Goal: Transaction & Acquisition: Purchase product/service

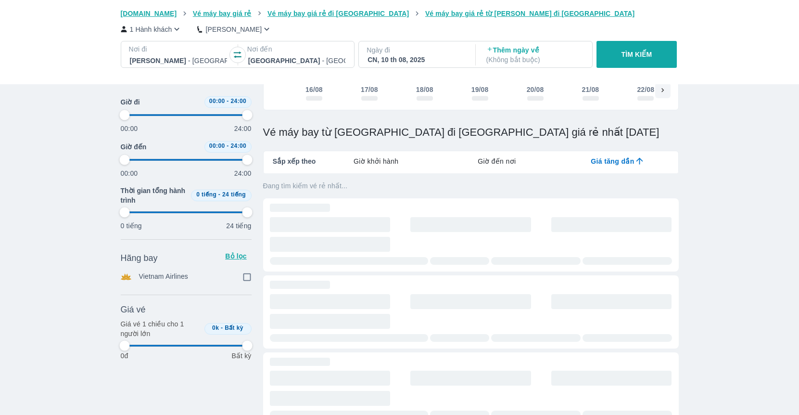
click at [277, 62] on div at bounding box center [296, 61] width 97 height 12
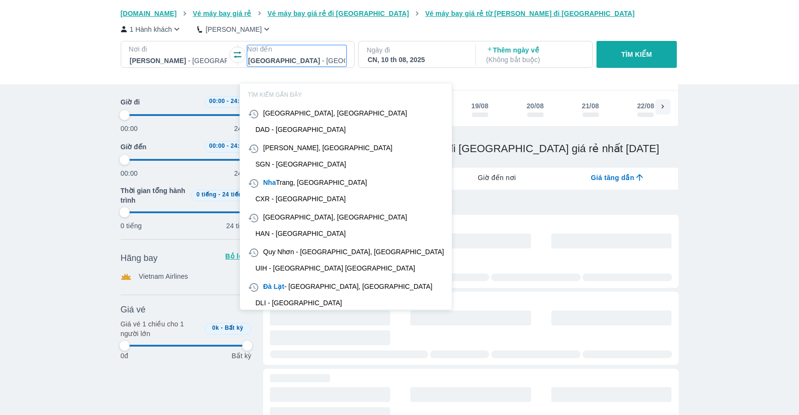
scroll to position [55, 0]
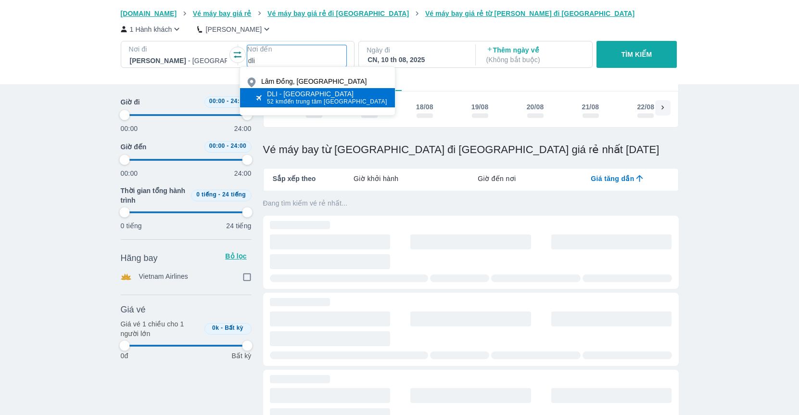
type input "dli"
click at [302, 101] on span "52 km đến trung tâm Lâm Đồng" at bounding box center [327, 102] width 120 height 8
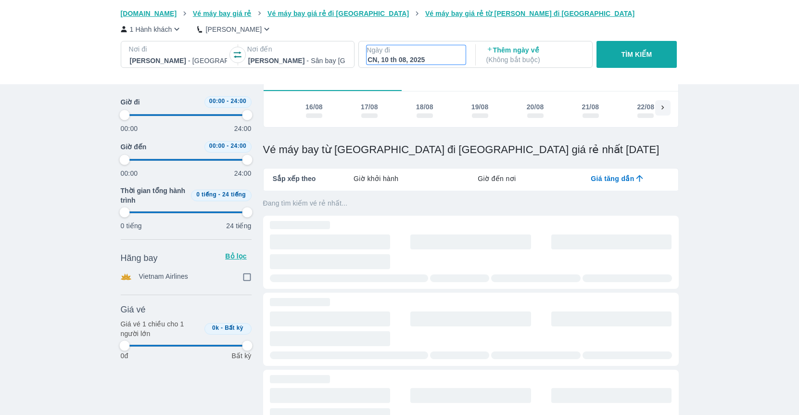
click at [426, 49] on p "Ngày đi" at bounding box center [415, 50] width 99 height 10
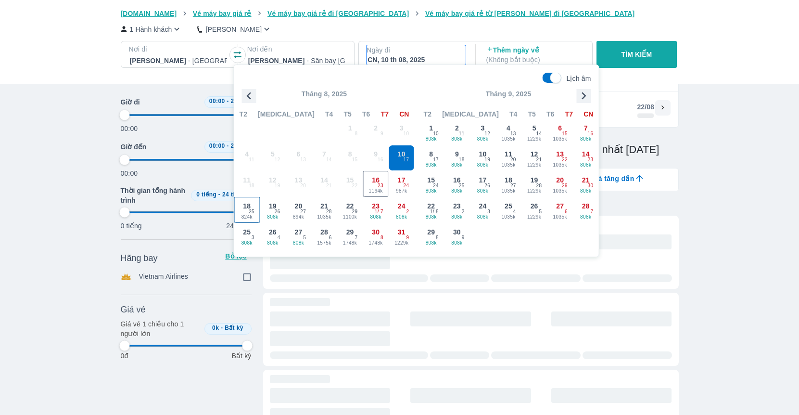
click at [255, 206] on div "18 824k 25" at bounding box center [247, 209] width 25 height 25
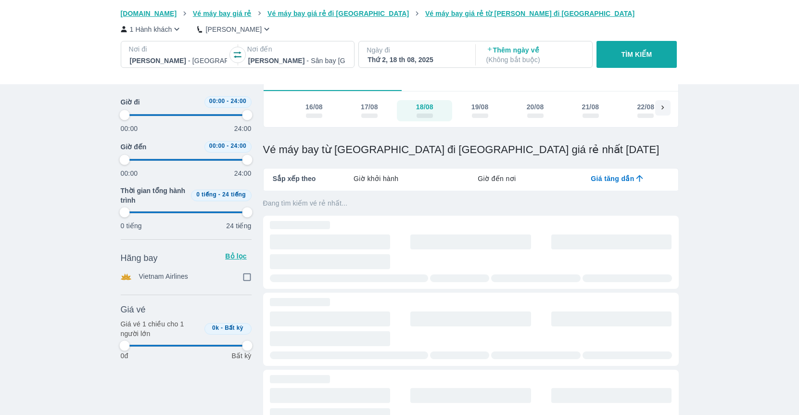
type input "97.9166666666667"
checkbox input "true"
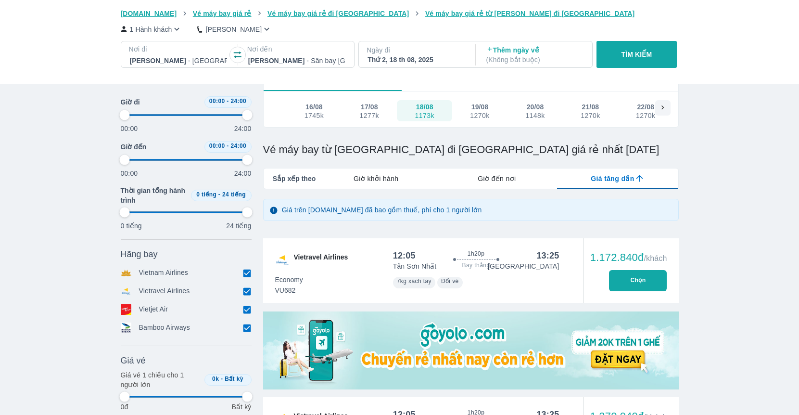
click at [646, 48] on button "TÌM KIẾM" at bounding box center [636, 54] width 80 height 27
type input "97.9166666666667"
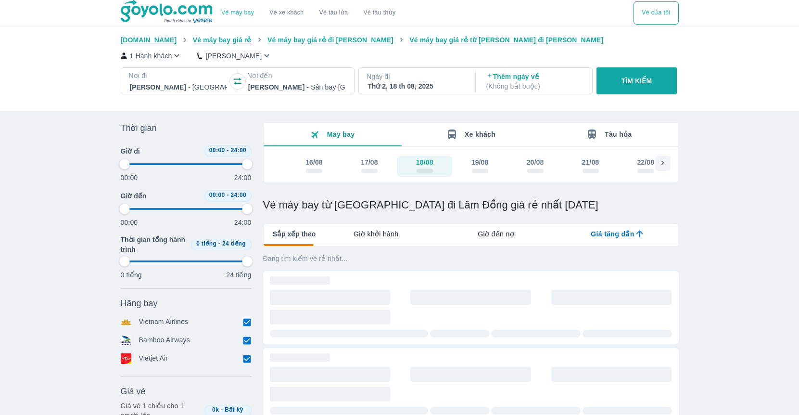
type input "97.9166666666667"
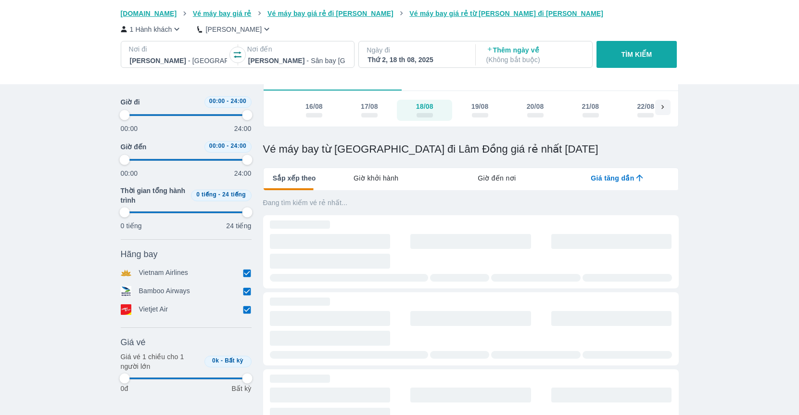
type input "97.9166666666667"
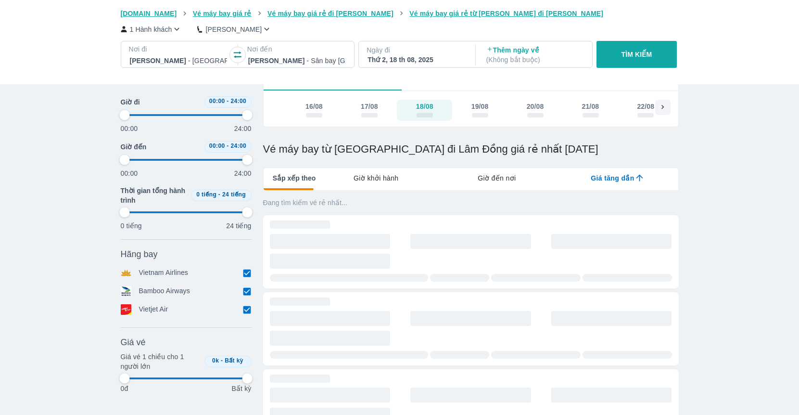
type input "97.9166666666667"
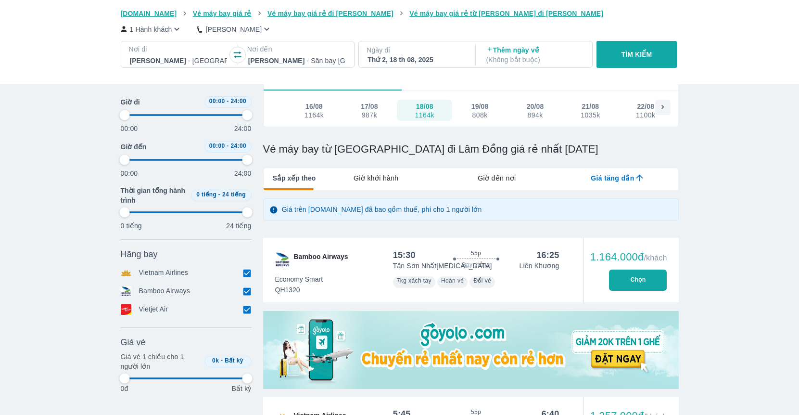
type input "97.9166666666667"
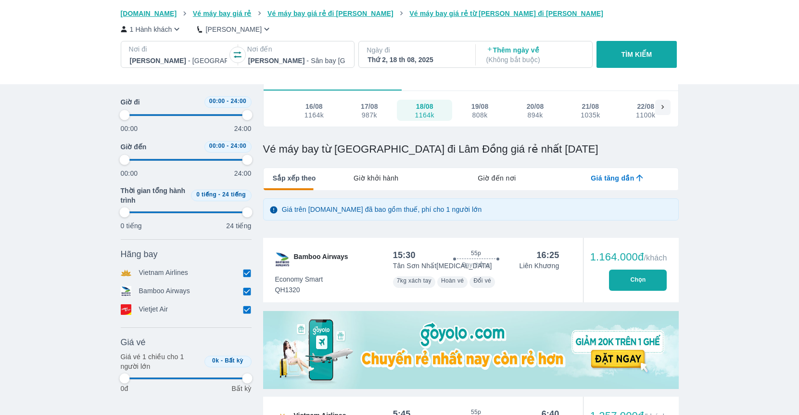
type input "97.9166666666667"
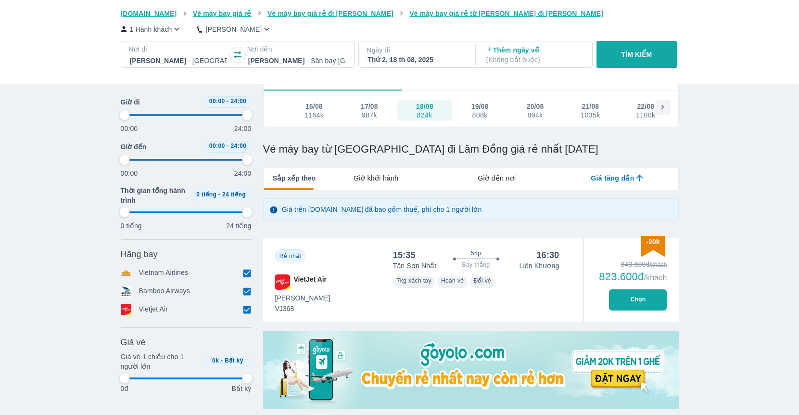
type input "97.9166666666667"
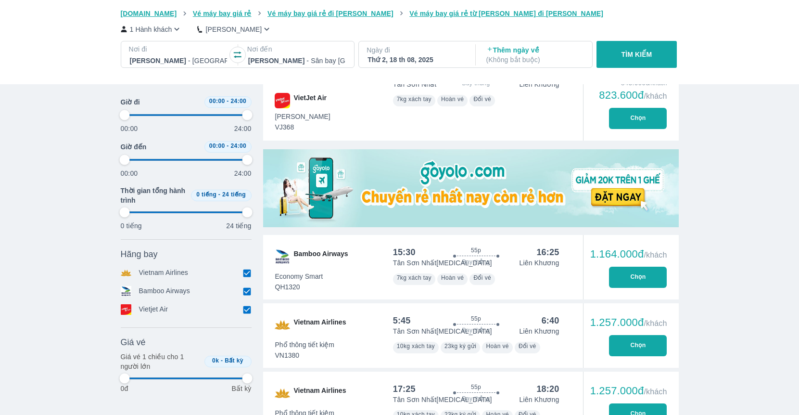
type input "97.9166666666667"
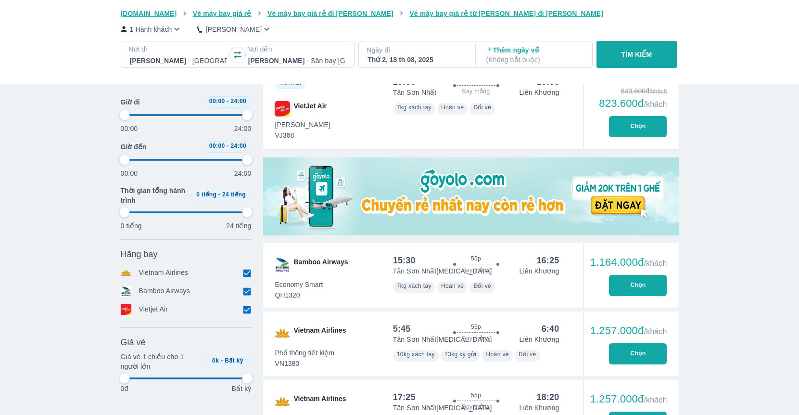
type input "97.9166666666667"
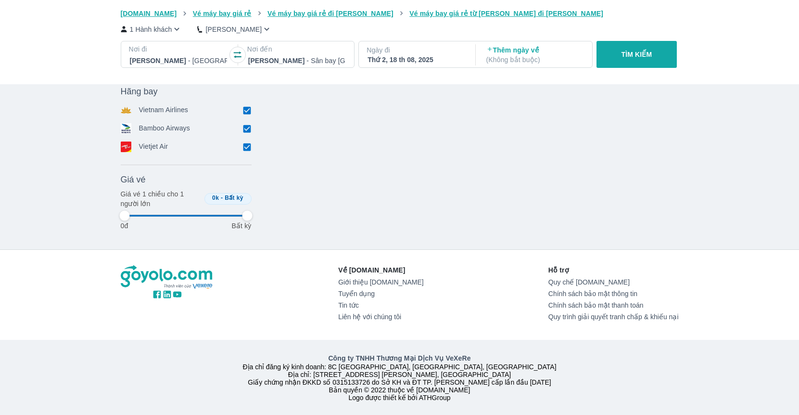
type input "97.9166666666667"
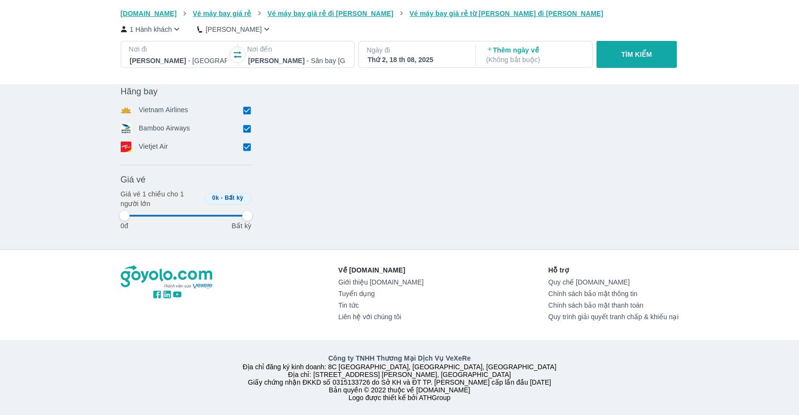
type input "97.9166666666667"
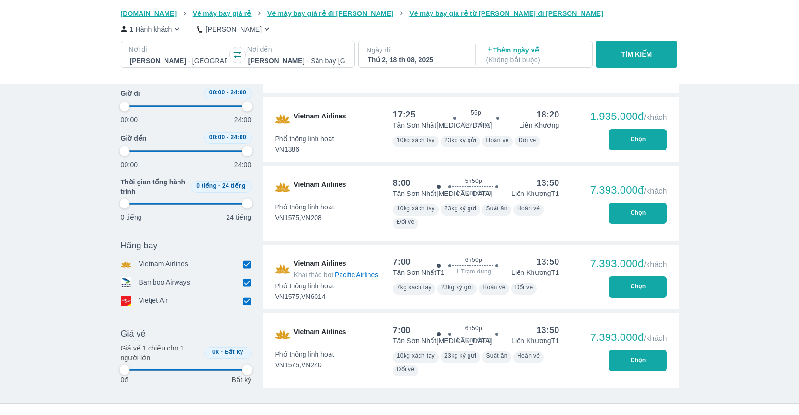
scroll to position [182, 0]
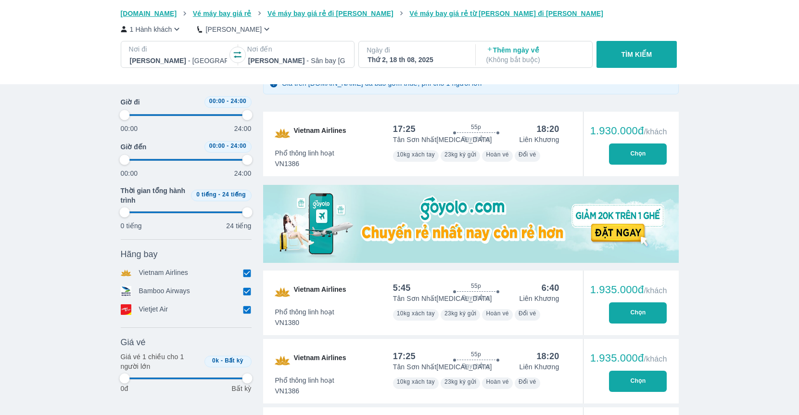
type input "97.9166666666667"
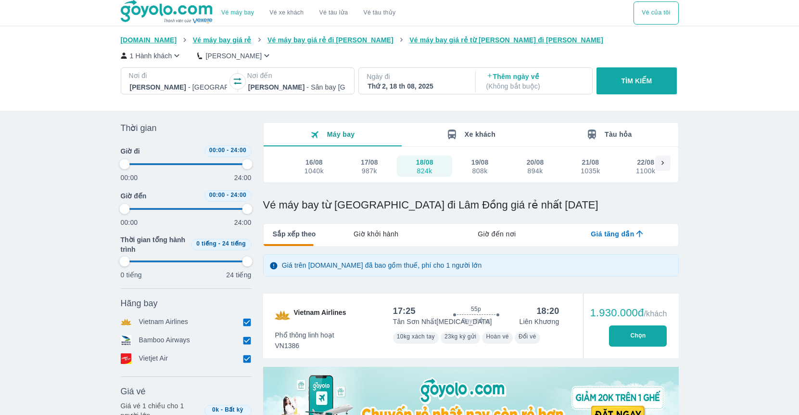
type input "97.9166666666667"
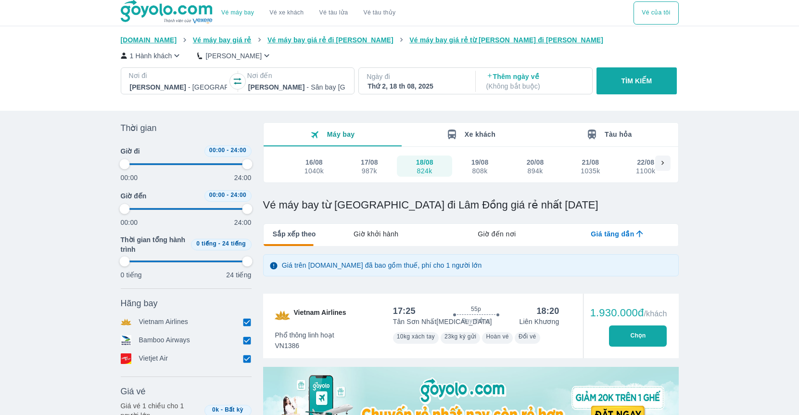
type input "97.9166666666667"
click at [631, 84] on p "TÌM KIẾM" at bounding box center [636, 81] width 31 height 10
type input "97.9166666666667"
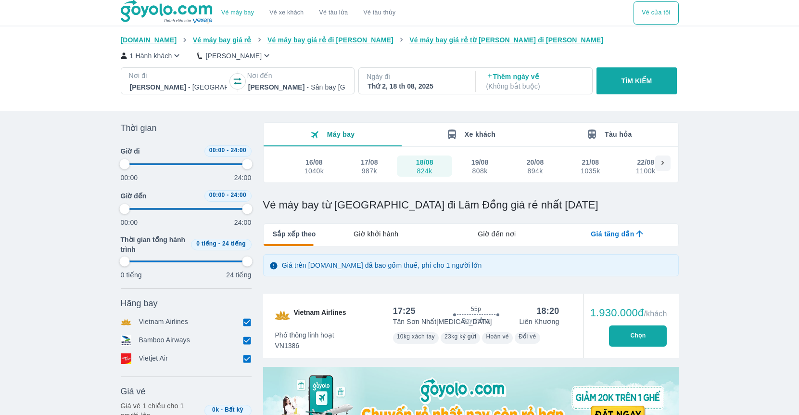
type input "97.9166666666667"
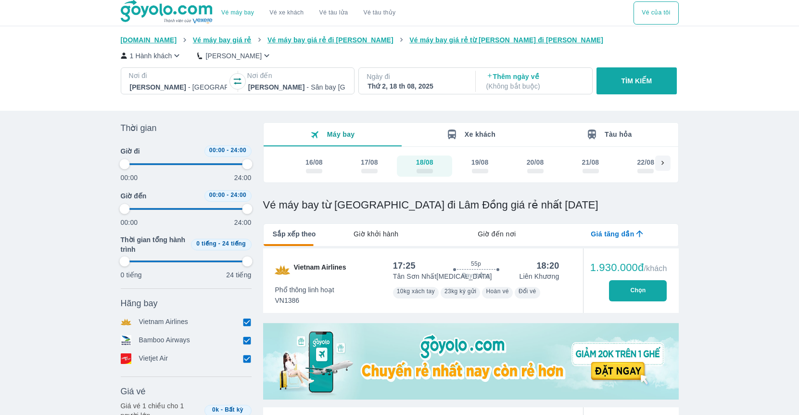
type input "97.9166666666667"
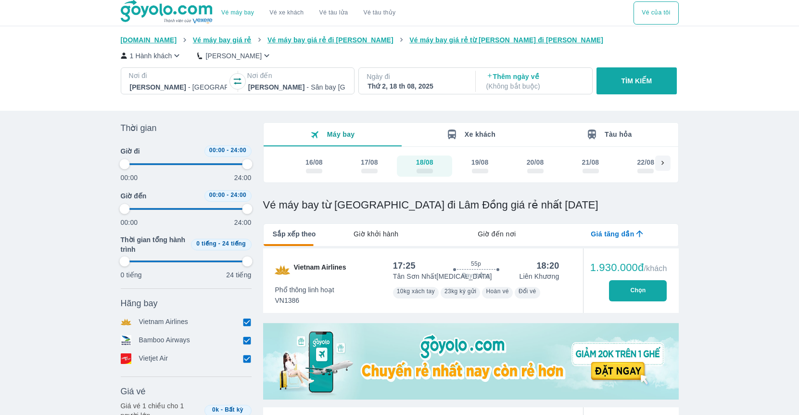
type input "97.9166666666667"
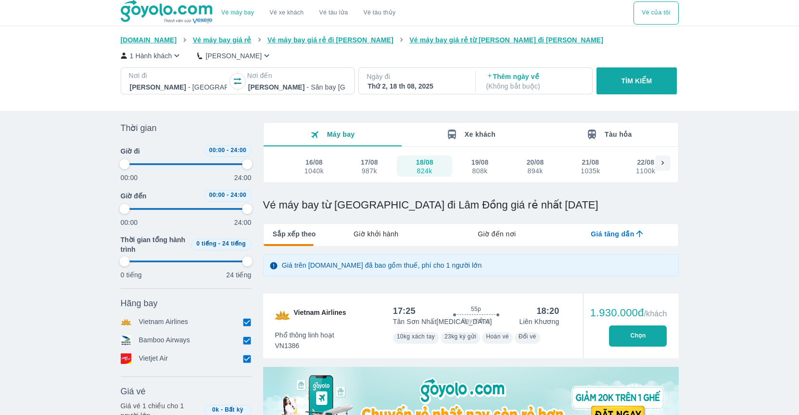
type input "97.9166666666667"
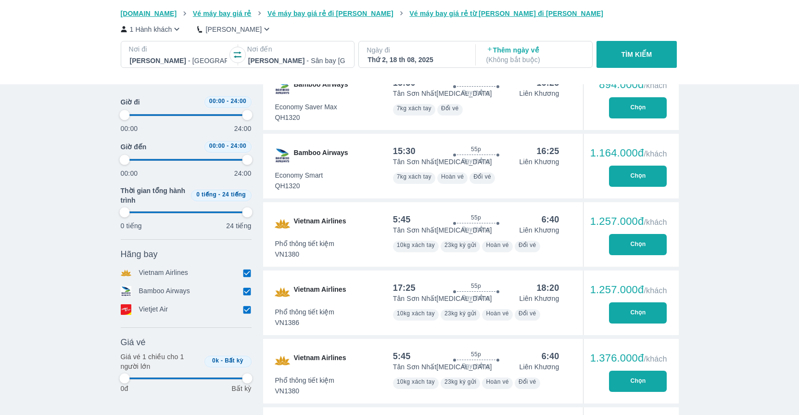
type input "97.9166666666667"
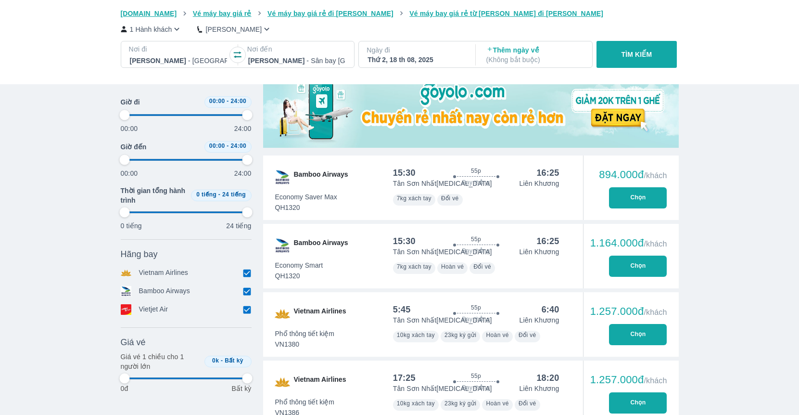
type input "97.9166666666667"
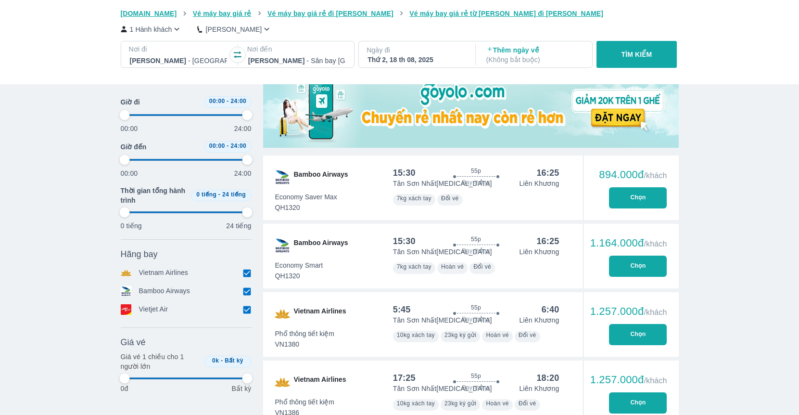
type input "97.9166666666667"
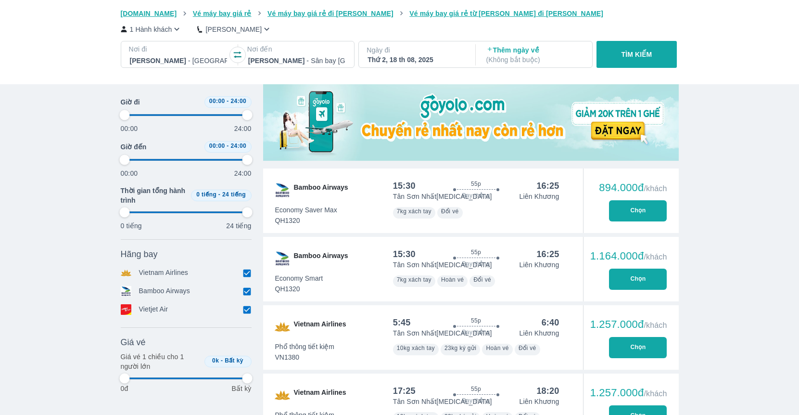
scroll to position [855, 0]
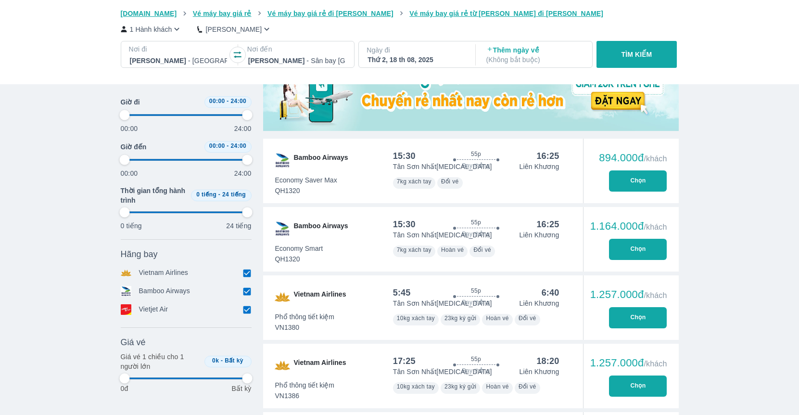
type input "97.9166666666667"
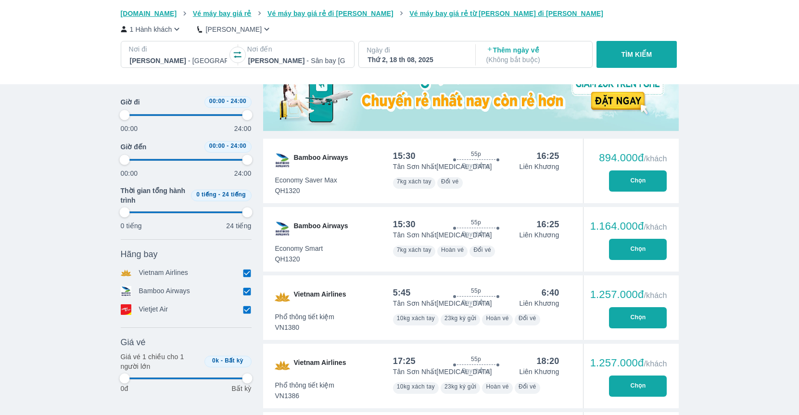
type input "97.9166666666667"
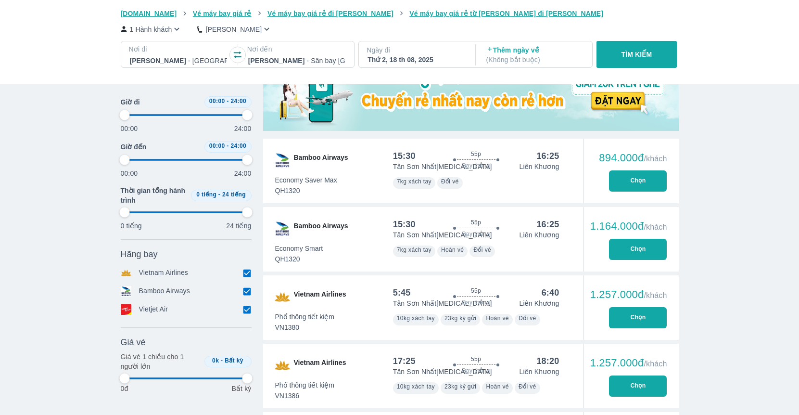
type input "97.9166666666667"
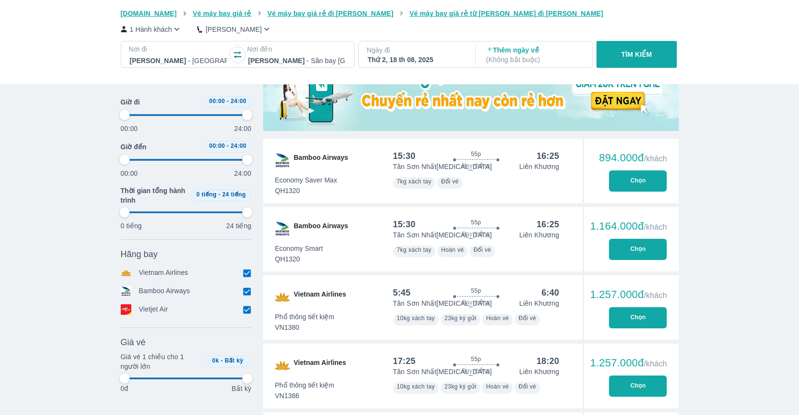
type input "97.9166666666667"
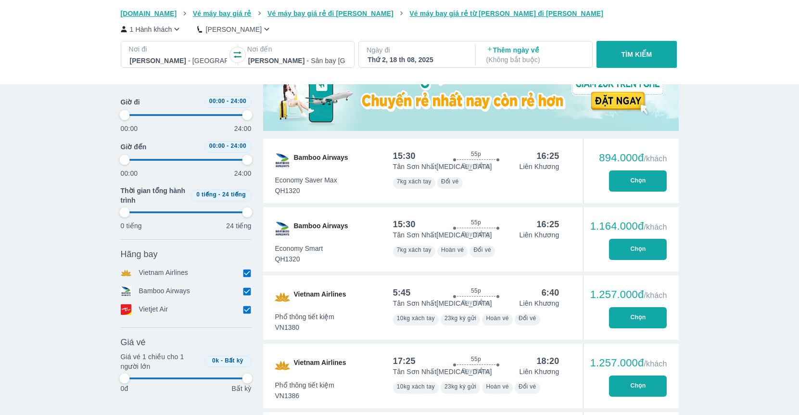
type input "97.9166666666667"
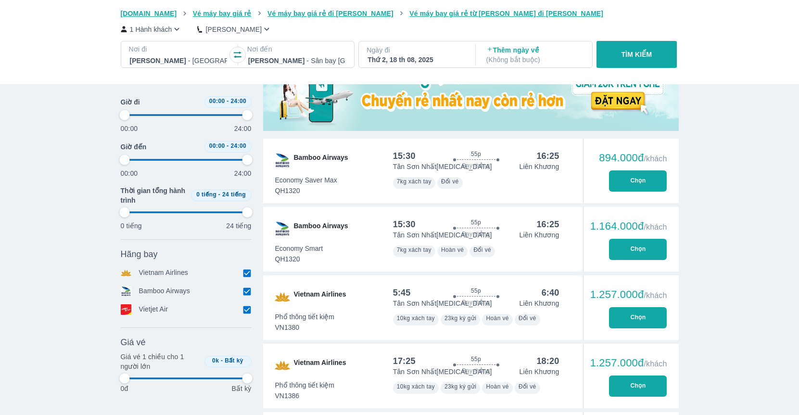
type input "97.9166666666667"
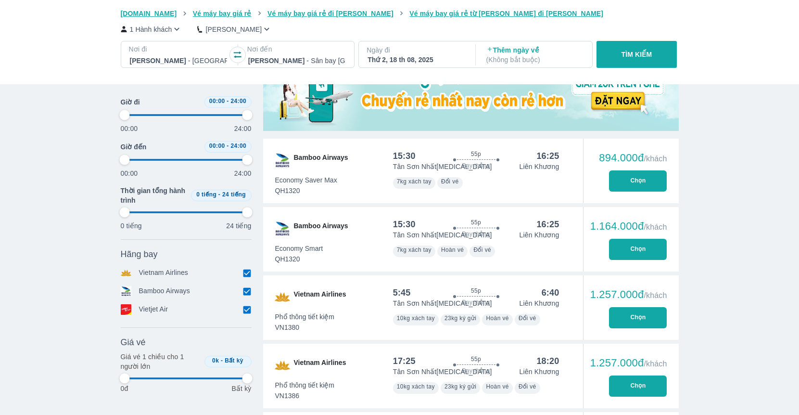
type input "97.9166666666667"
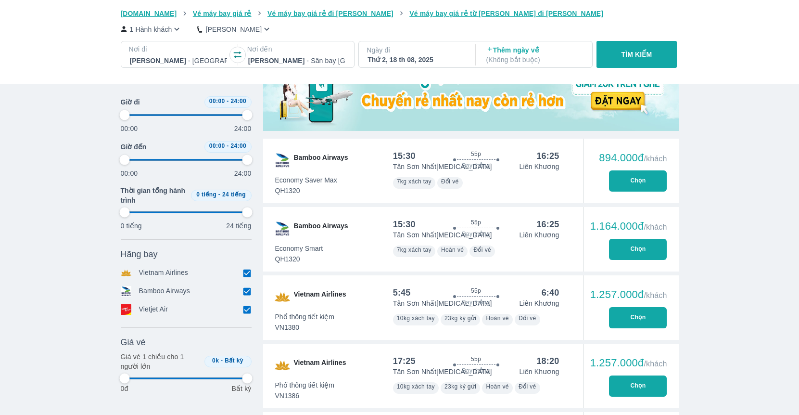
type input "97.9166666666667"
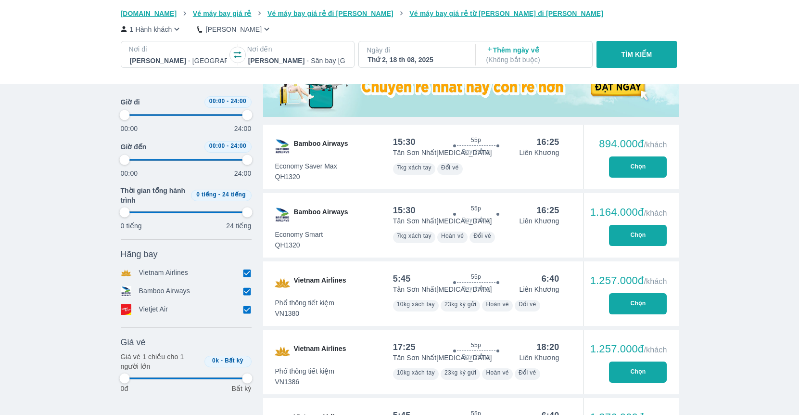
type input "97.9166666666667"
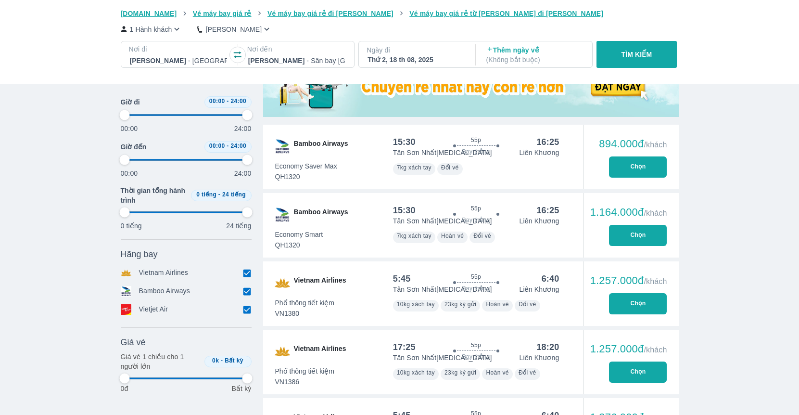
type input "97.9166666666667"
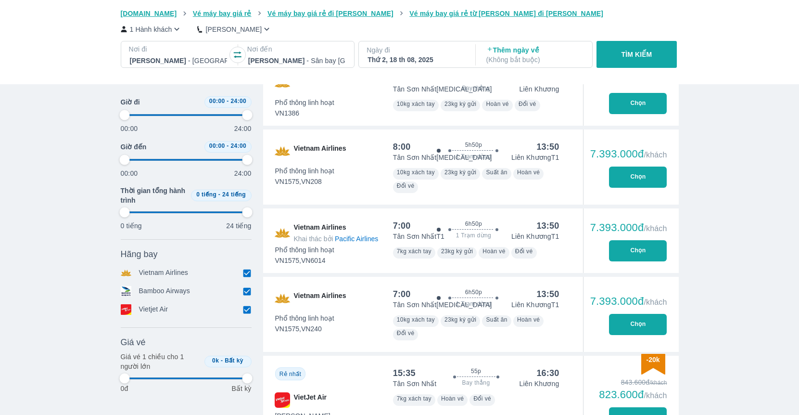
scroll to position [326, 0]
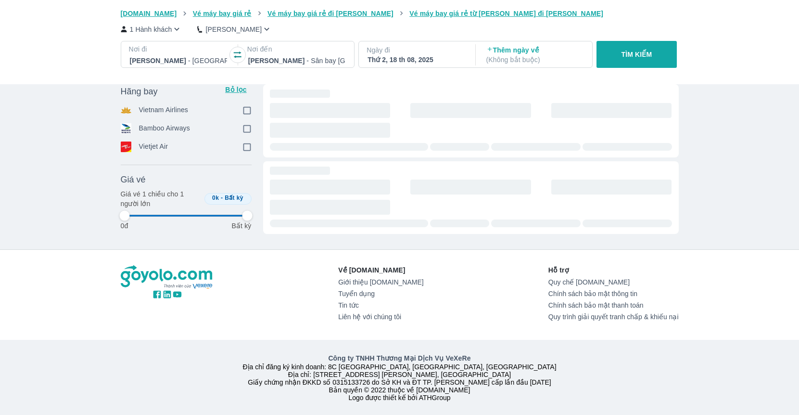
type input "97.9166666666667"
checkbox input "true"
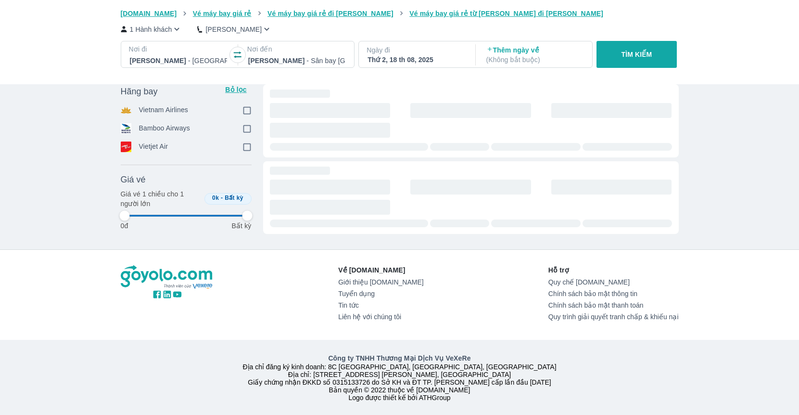
checkbox input "true"
type input "97.9166666666667"
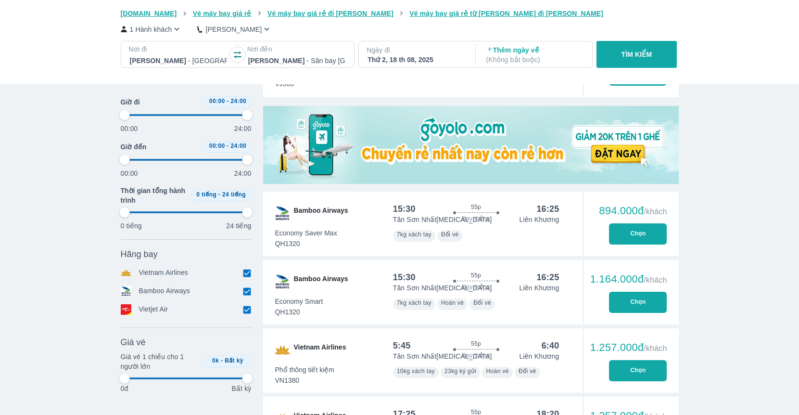
type input "97.9166666666667"
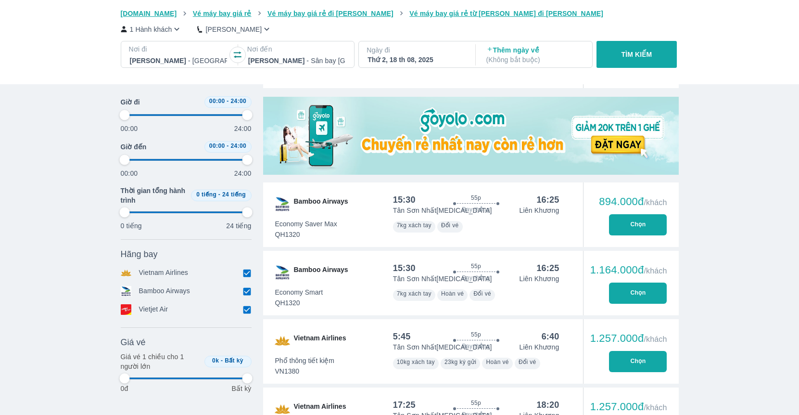
type input "97.9166666666667"
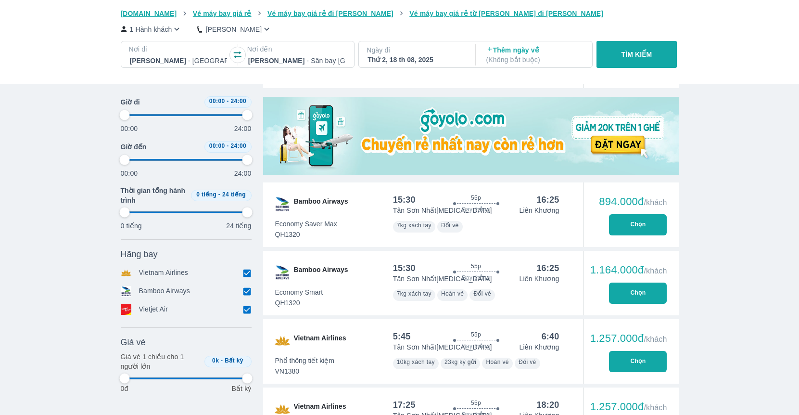
type input "97.9166666666667"
click at [163, 28] on p "1 Hành khách" at bounding box center [151, 30] width 42 height 10
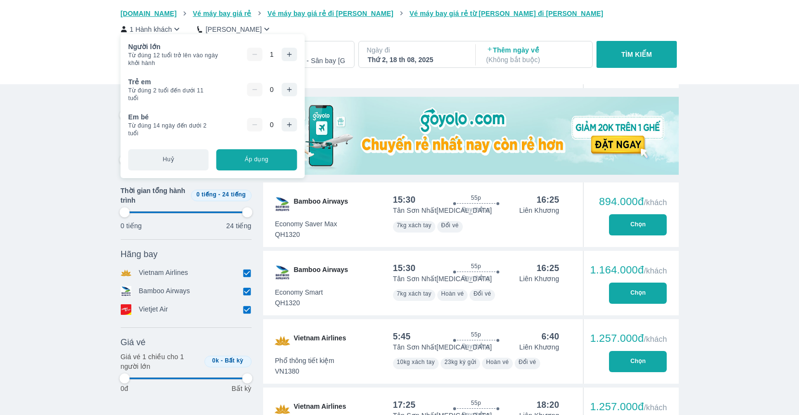
click at [289, 58] on button "button" at bounding box center [288, 54] width 15 height 13
type input "97.9166666666667"
click at [274, 162] on button "Áp dụng" at bounding box center [256, 159] width 80 height 21
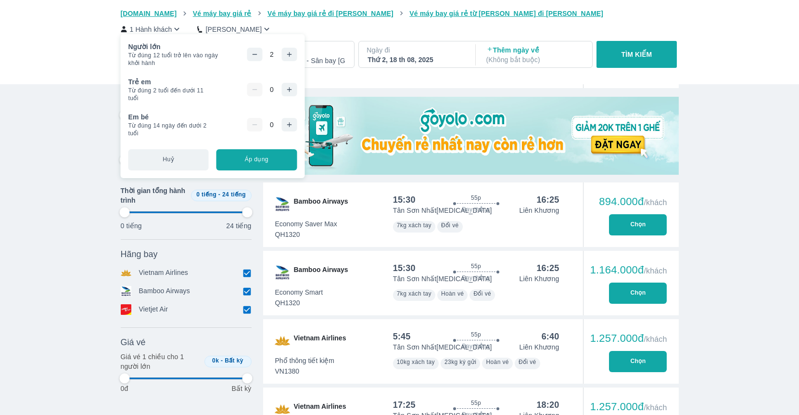
type input "97.9166666666667"
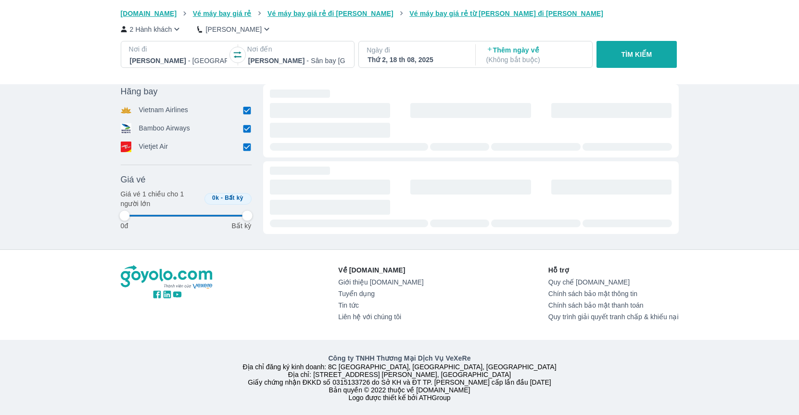
type input "97.9166666666667"
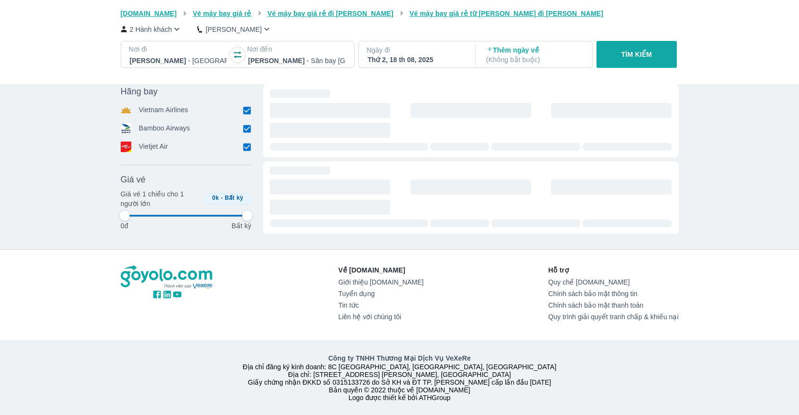
type input "97.9166666666667"
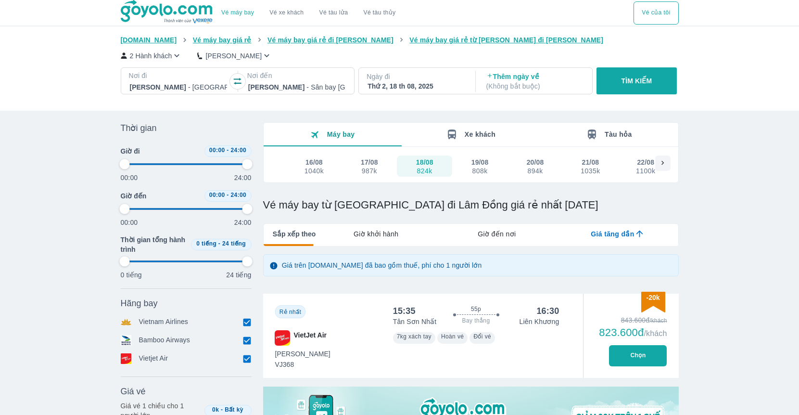
type input "97.9166666666667"
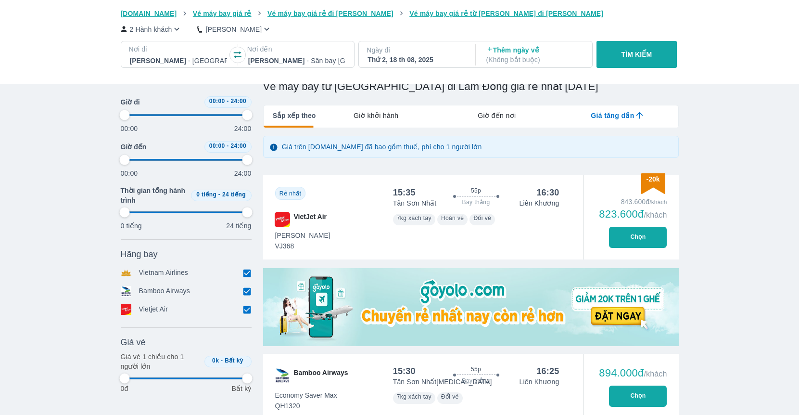
type input "97.9166666666667"
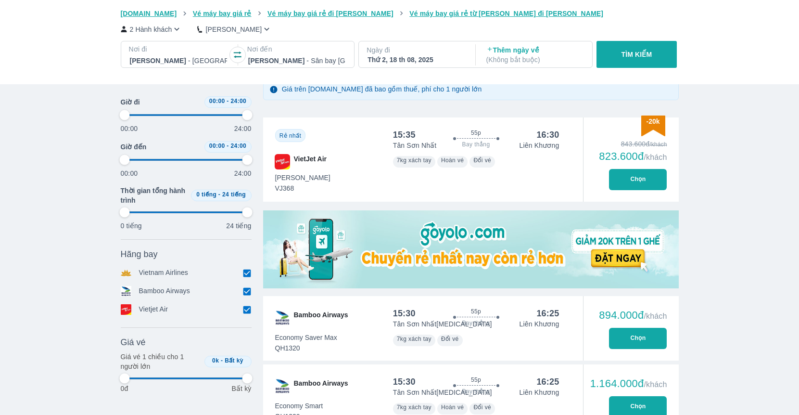
type input "97.9166666666667"
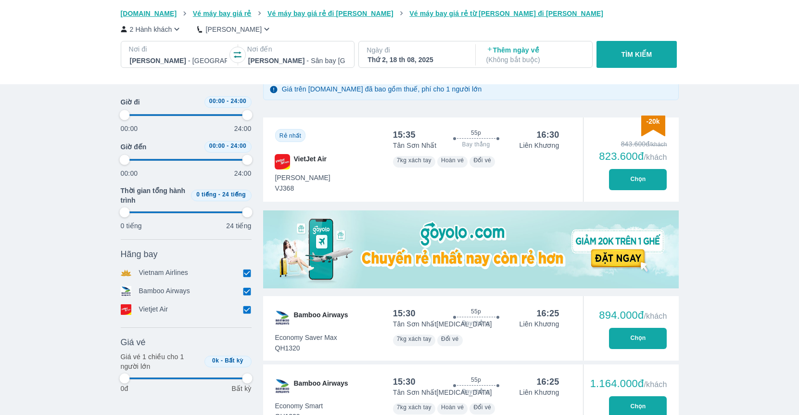
type input "97.9166666666667"
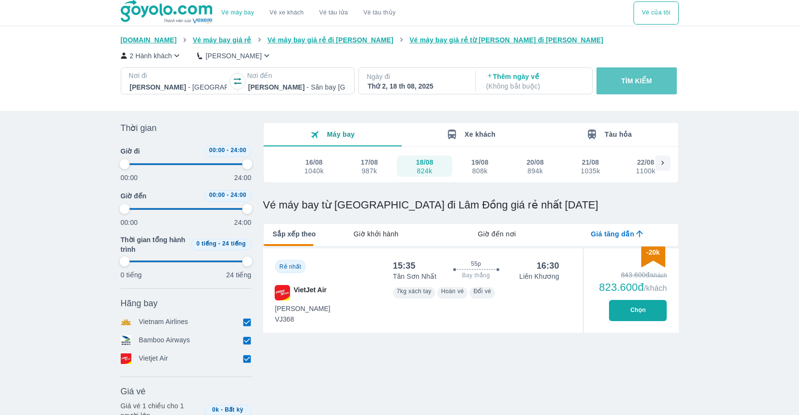
click at [622, 75] on button "TÌM KIẾM" at bounding box center [636, 80] width 80 height 27
type input "97.9166666666667"
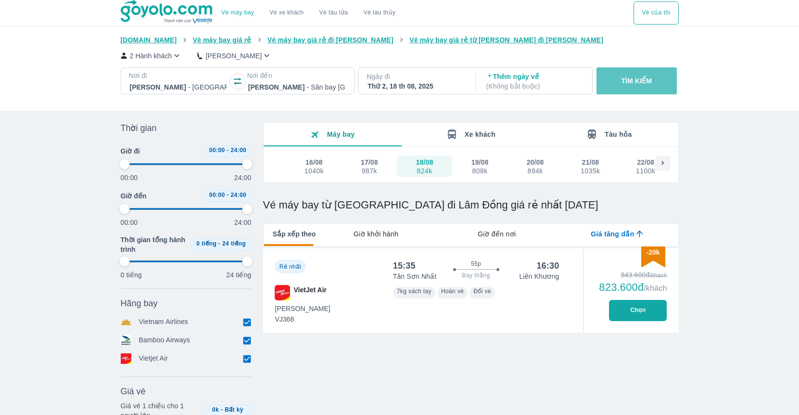
type input "97.9166666666667"
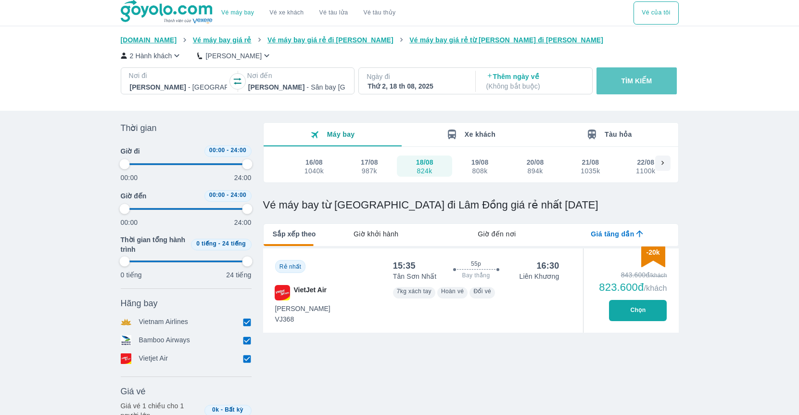
click at [640, 81] on p "TÌM KIẾM" at bounding box center [636, 81] width 31 height 10
type input "97.9166666666667"
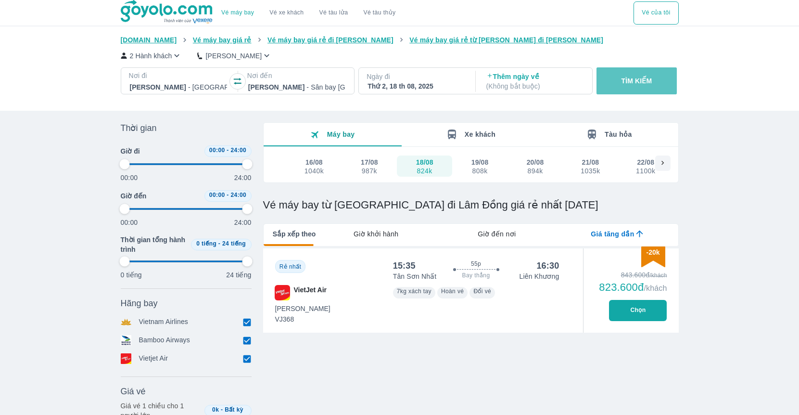
type input "97.9166666666667"
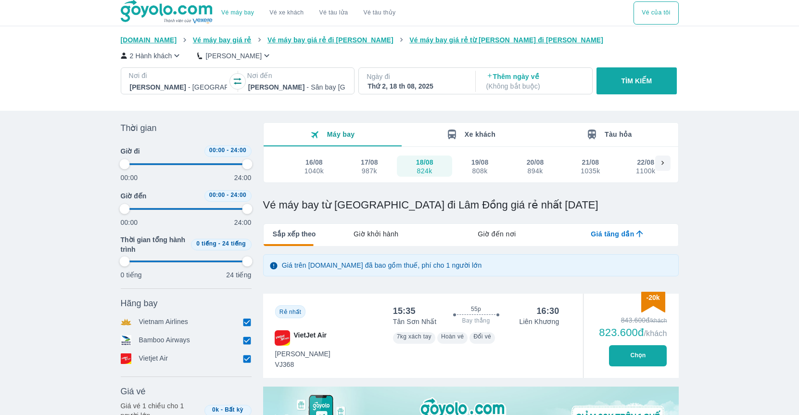
type input "97.9166666666667"
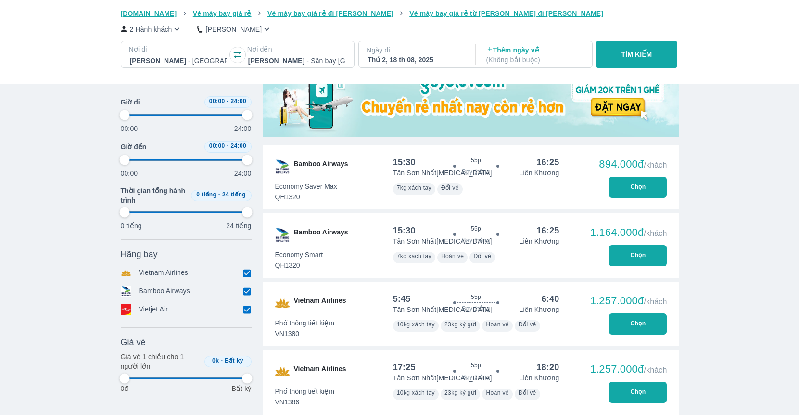
type input "97.9166666666667"
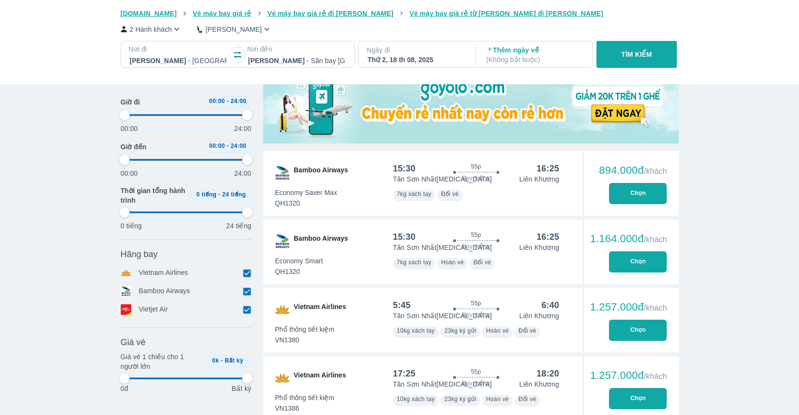
type input "97.9166666666667"
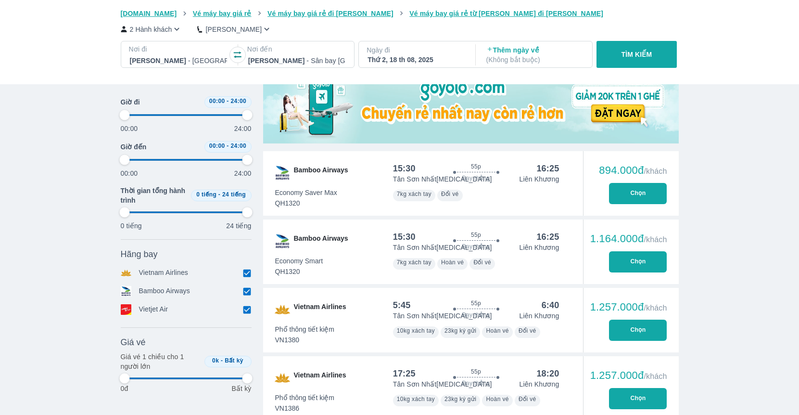
type input "97.9166666666667"
click at [558, 194] on div "7kg xách tay Đổi vé" at bounding box center [476, 194] width 166 height 13
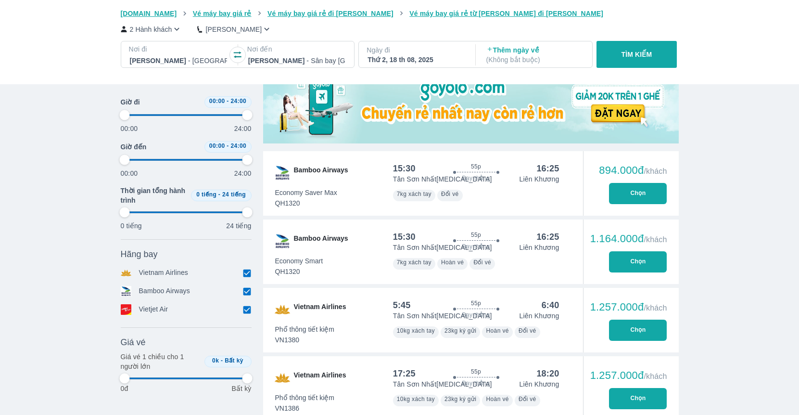
click at [364, 183] on div "Bamboo Airways" at bounding box center [316, 183] width 106 height 64
type input "97.9166666666667"
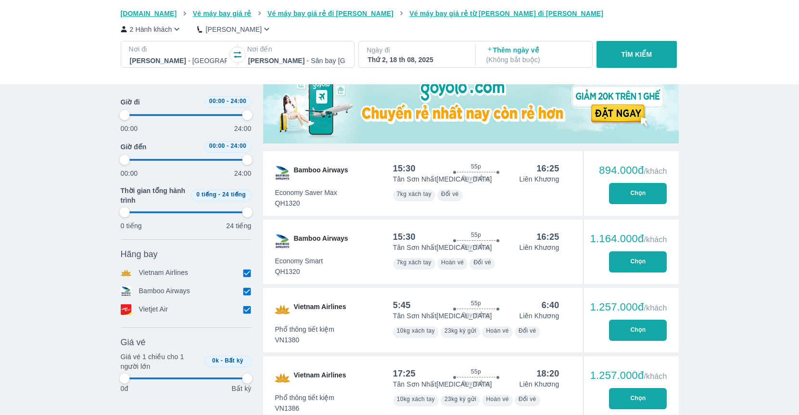
type input "97.9166666666667"
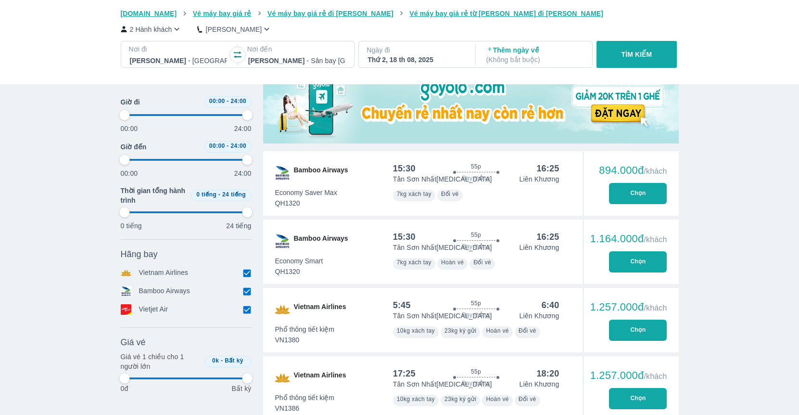
type input "97.9166666666667"
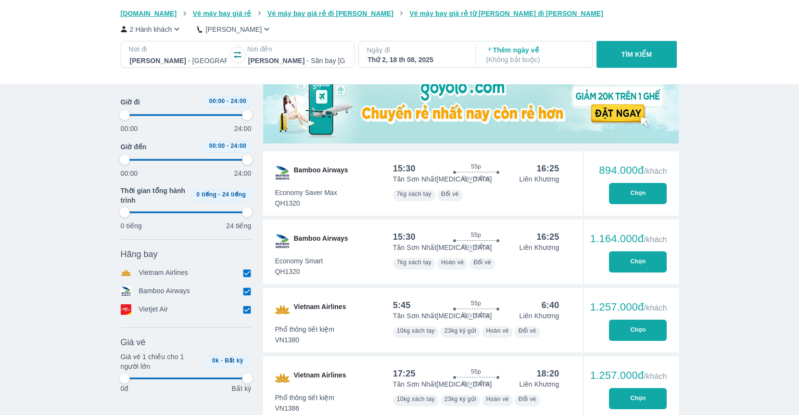
type input "97.9166666666667"
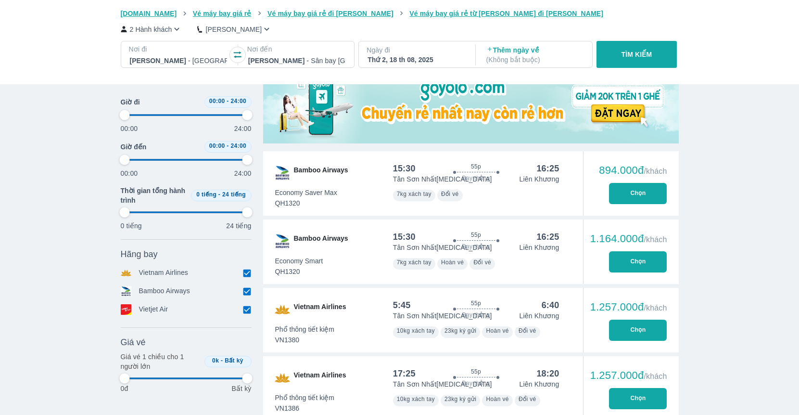
type input "97.9166666666667"
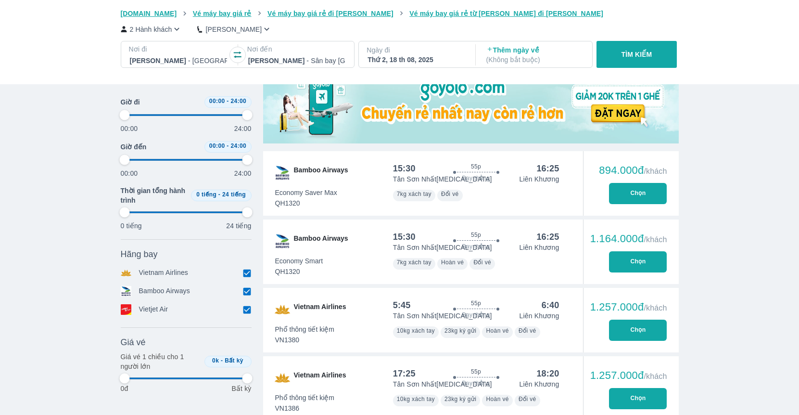
type input "97.9166666666667"
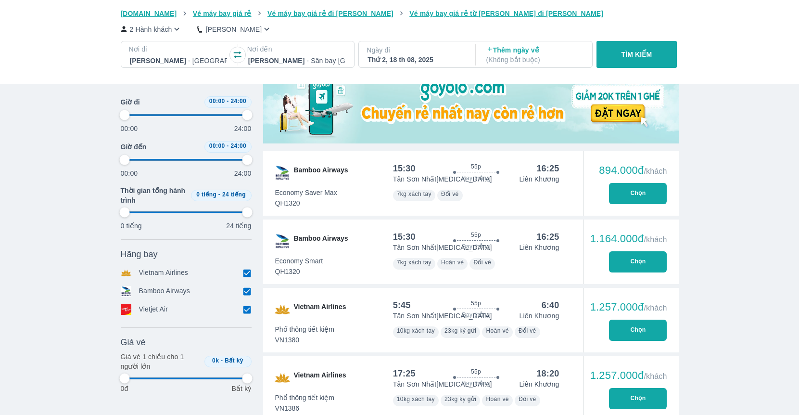
type input "97.9166666666667"
click at [671, 191] on div "894.000đ /khách Chọn" at bounding box center [631, 183] width 96 height 64
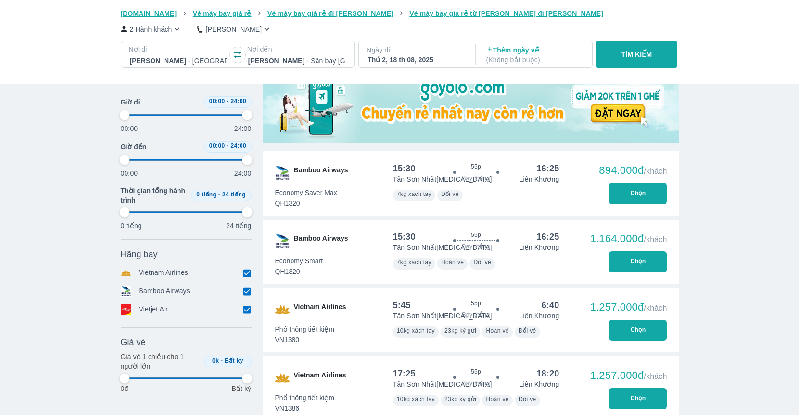
type input "97.9166666666667"
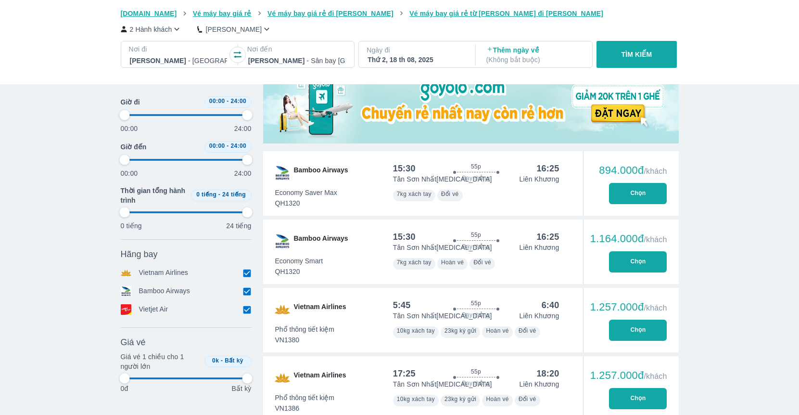
type input "97.9166666666667"
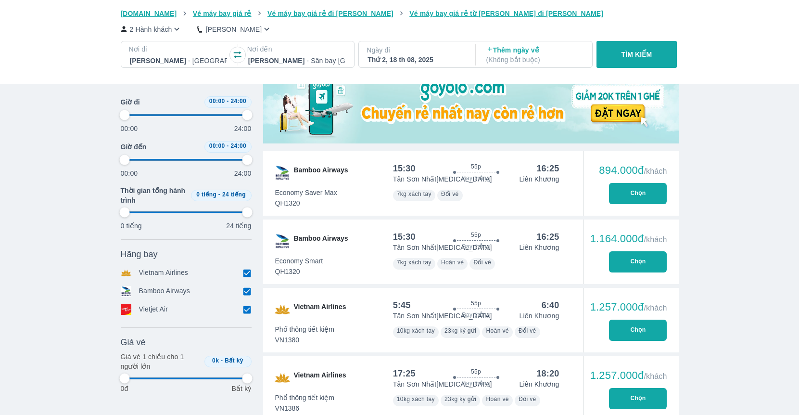
type input "97.9166666666667"
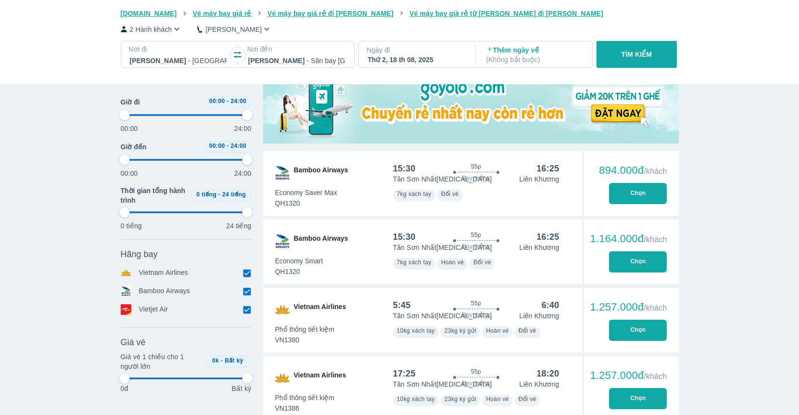
type input "97.9166666666667"
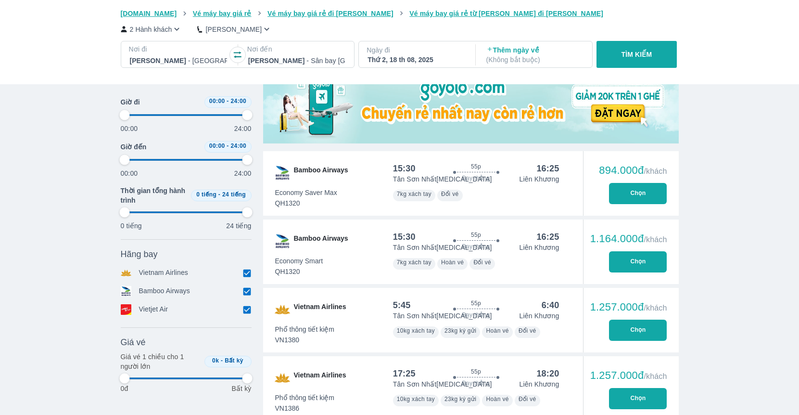
type input "97.9166666666667"
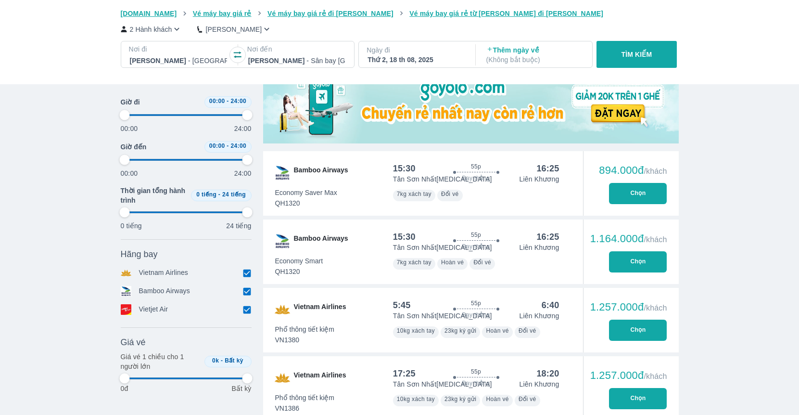
type input "97.9166666666667"
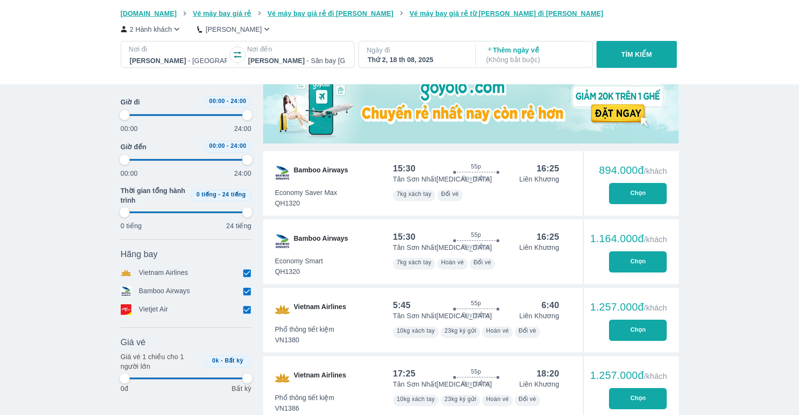
type input "97.9166666666667"
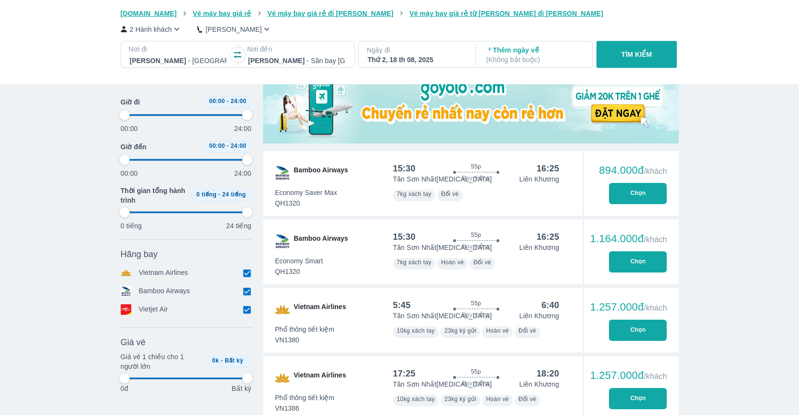
type input "97.9166666666667"
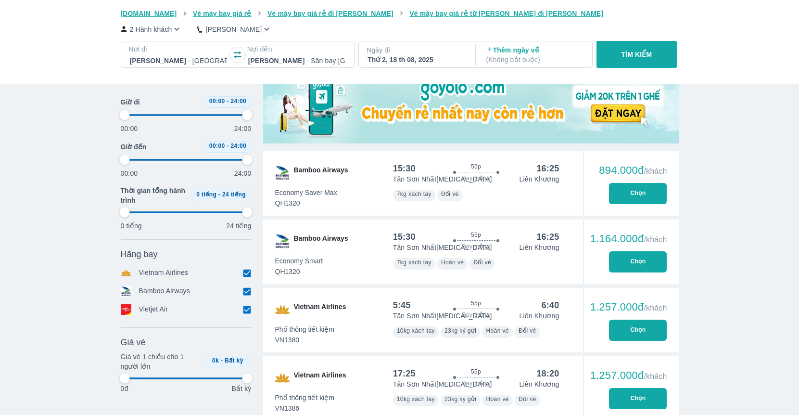
type input "97.9166666666667"
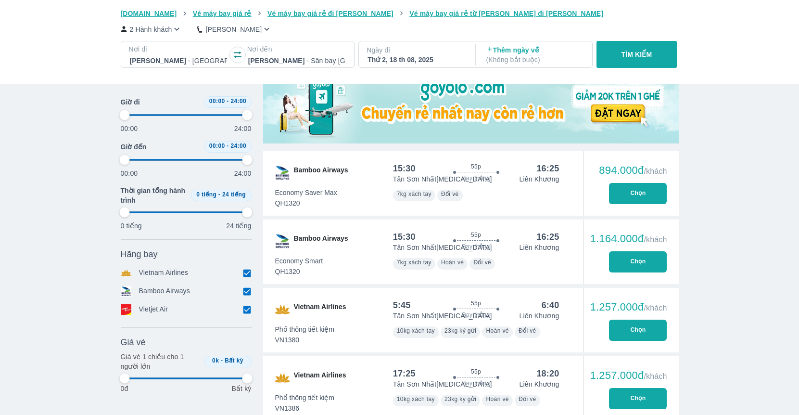
type input "97.9166666666667"
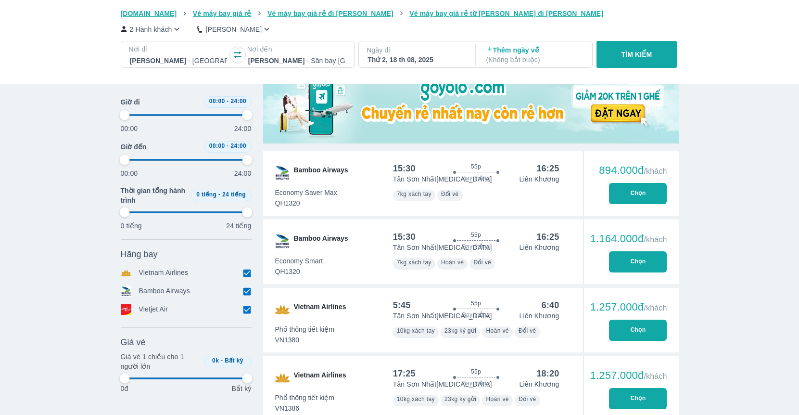
type input "97.9166666666667"
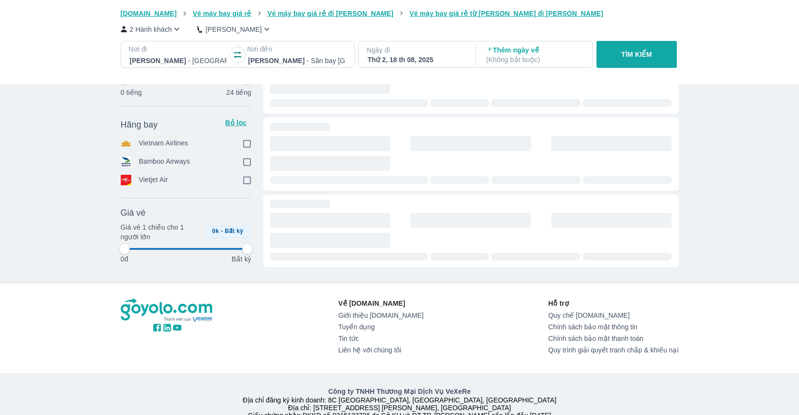
type input "97.9166666666667"
checkbox input "true"
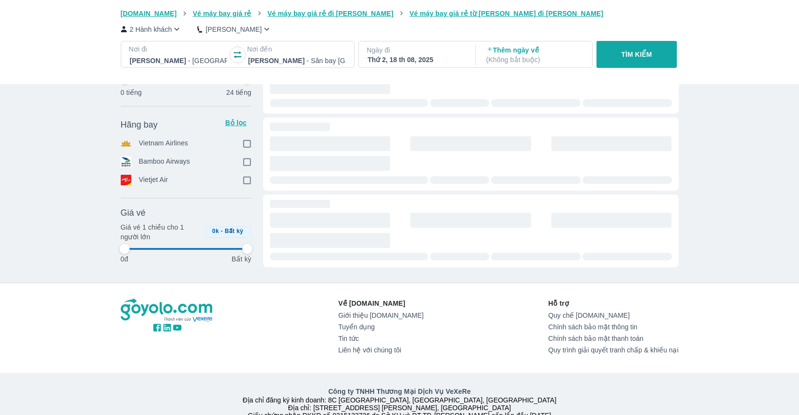
checkbox input "true"
type input "97.9166666666667"
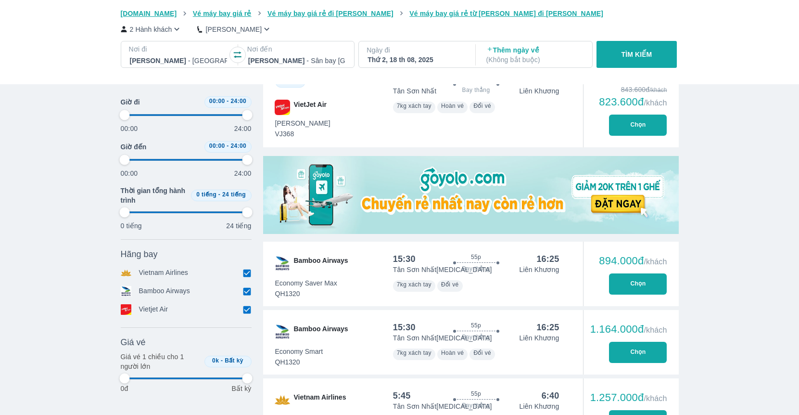
type input "97.9166666666667"
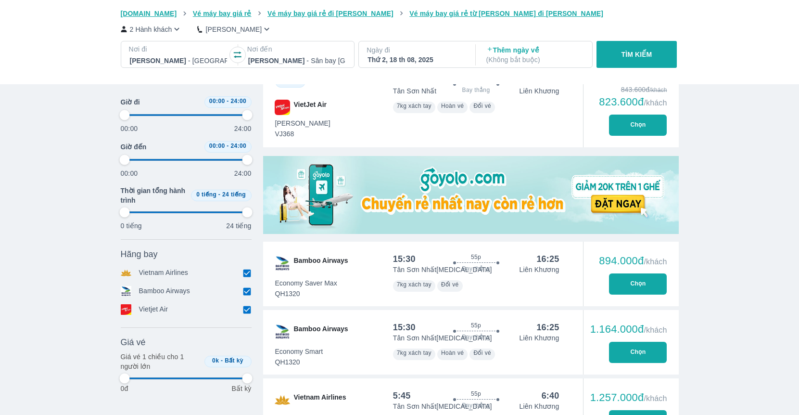
type input "97.9166666666667"
click at [621, 60] on button "TÌM KIẾM" at bounding box center [636, 54] width 80 height 27
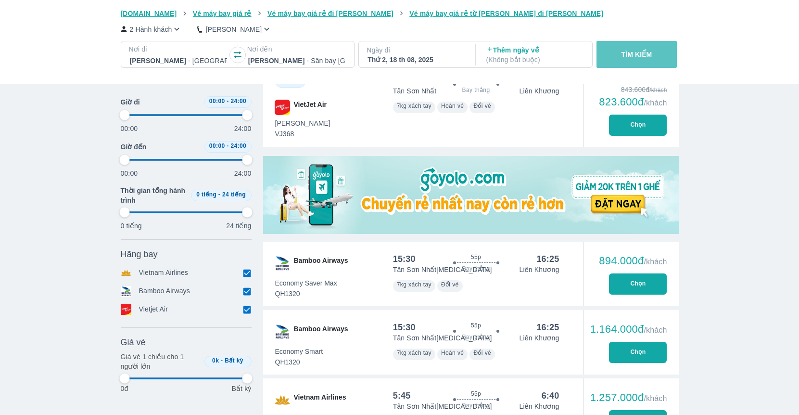
type input "97.9166666666667"
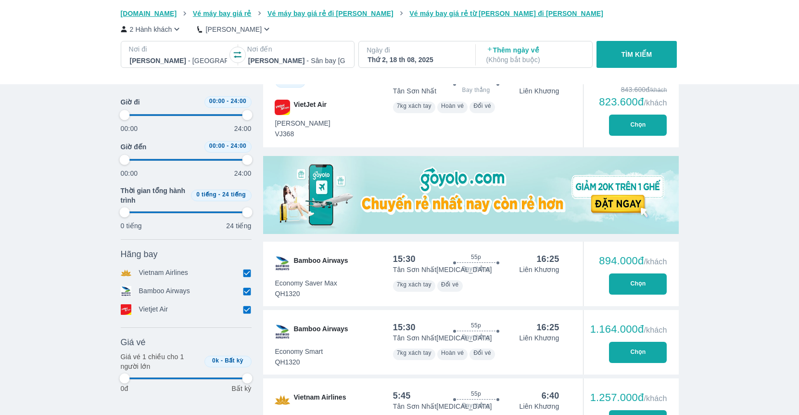
type input "97.9166666666667"
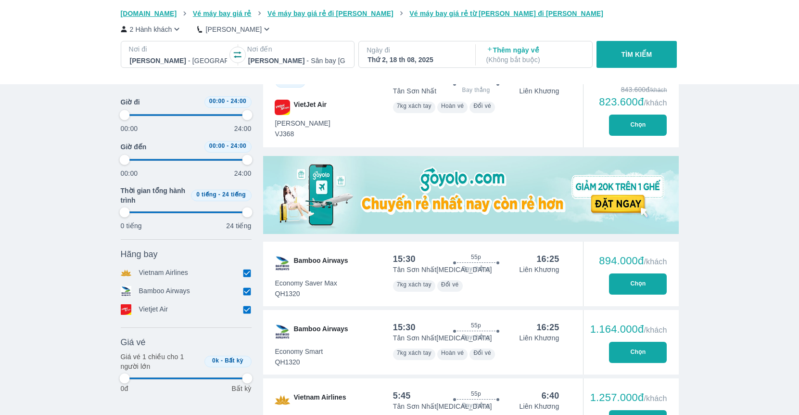
type input "97.9166666666667"
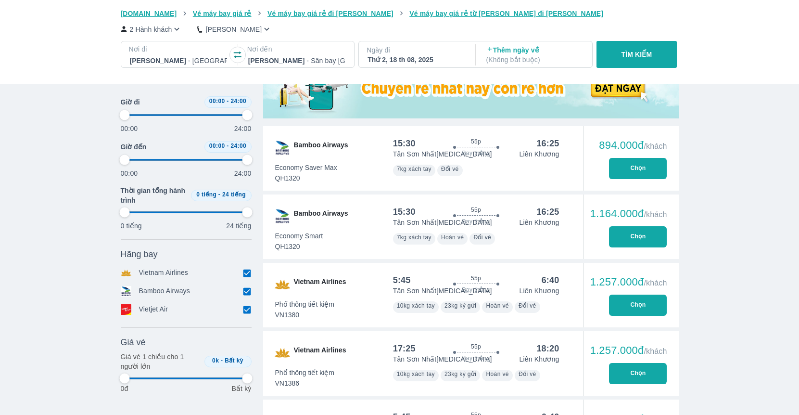
scroll to position [343, 0]
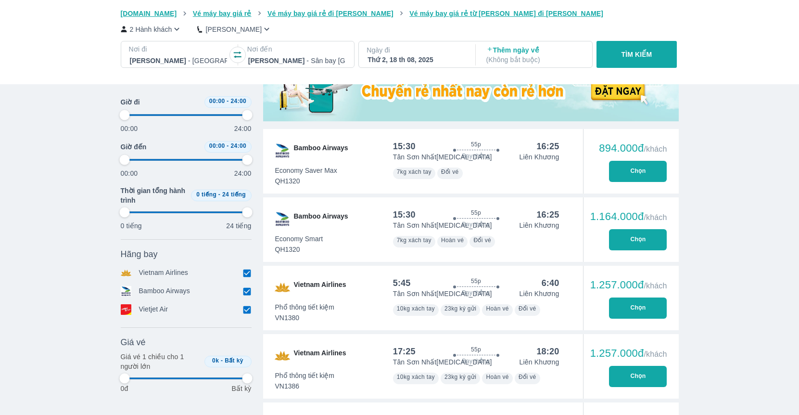
type input "97.9166666666667"
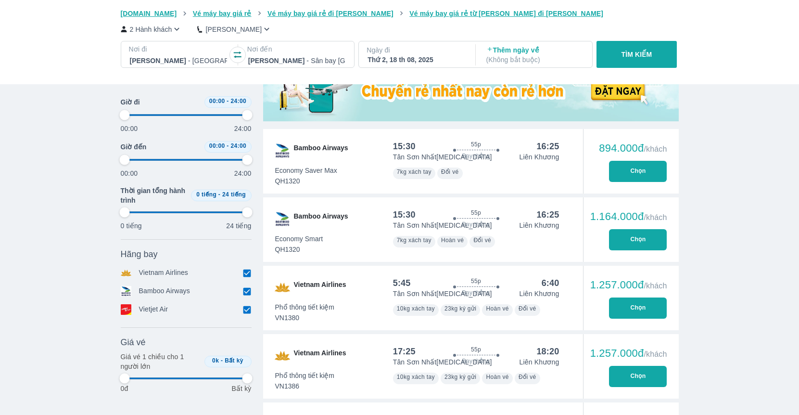
type input "97.9166666666667"
click at [626, 172] on button "Chọn" at bounding box center [638, 171] width 58 height 21
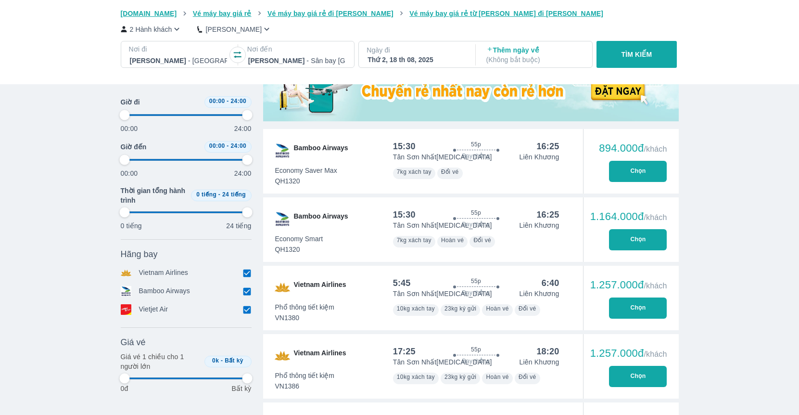
type input "97.9166666666667"
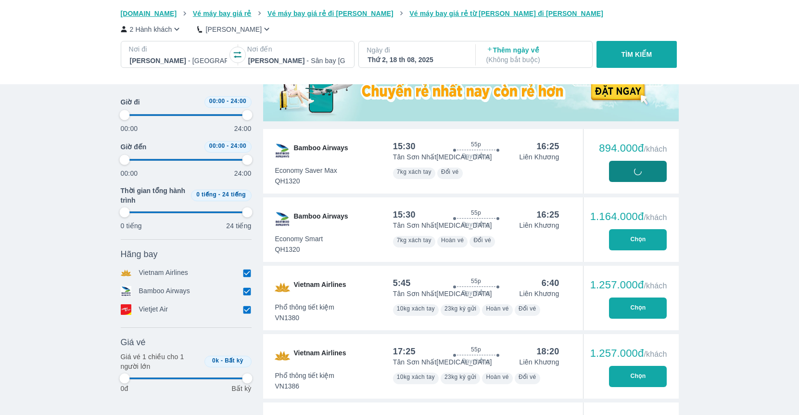
type input "97.9166666666667"
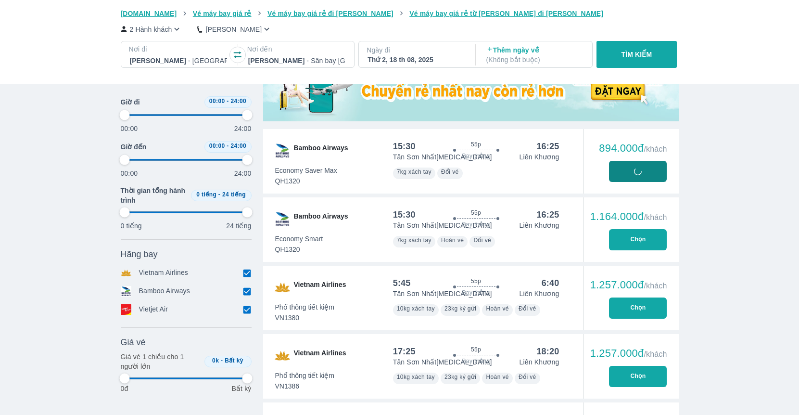
type input "97.9166666666667"
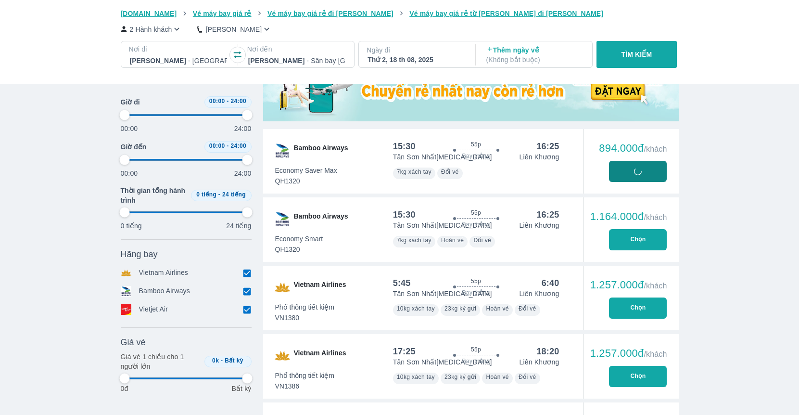
type input "97.9166666666667"
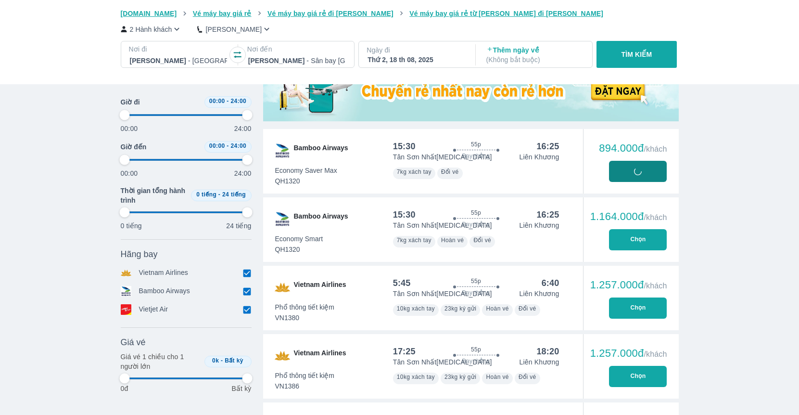
type input "97.9166666666667"
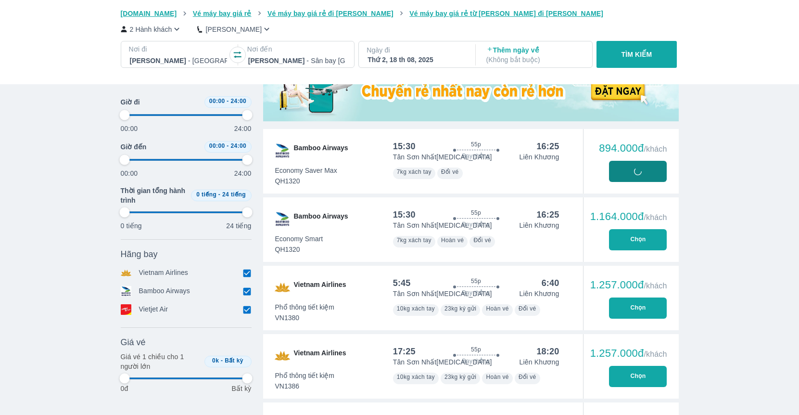
type input "97.9166666666667"
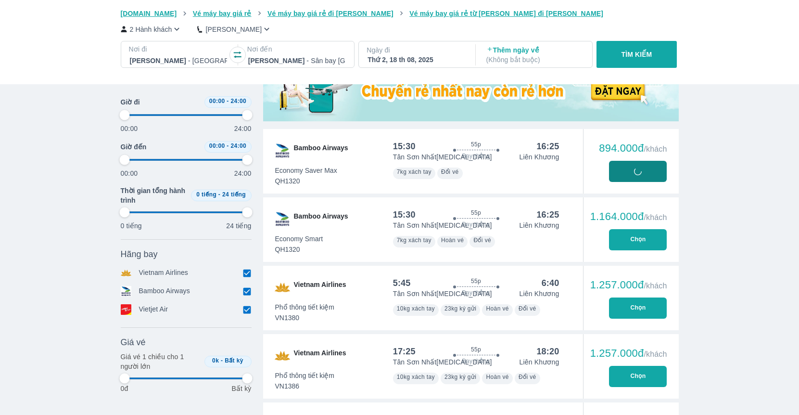
type input "97.9166666666667"
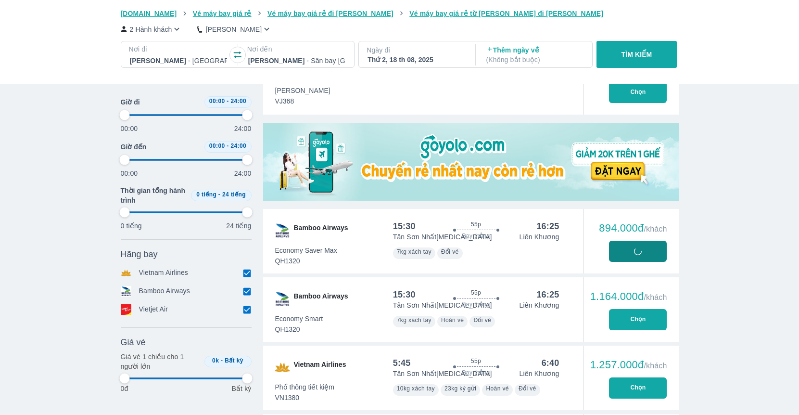
scroll to position [262, 0]
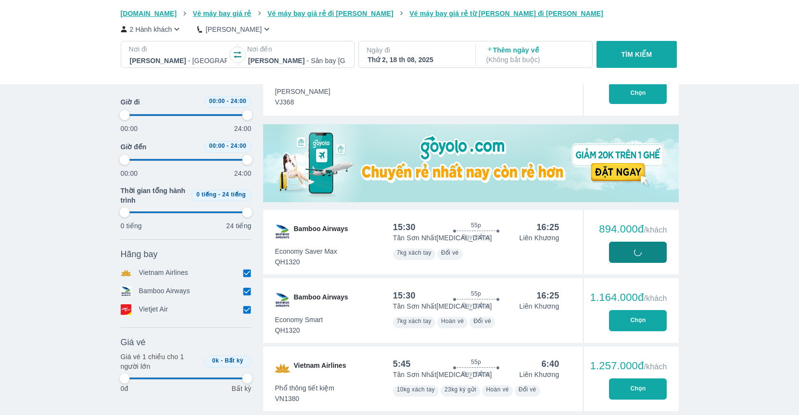
type input "97.9166666666667"
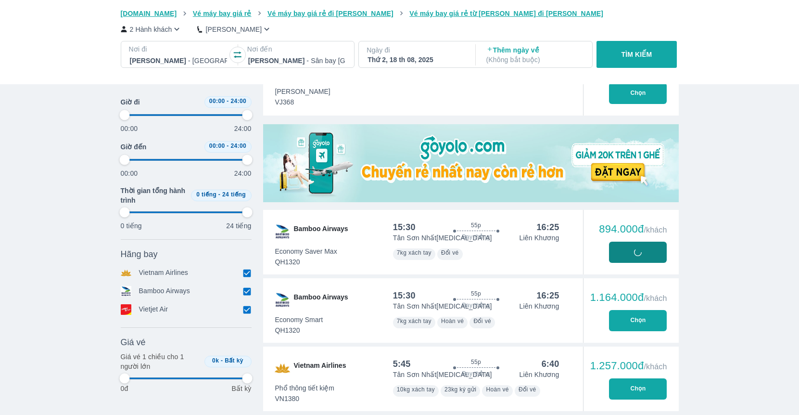
type input "97.9166666666667"
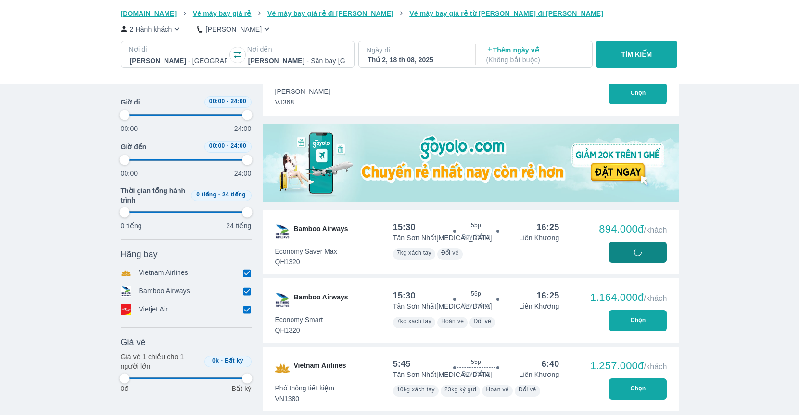
type input "97.9166666666667"
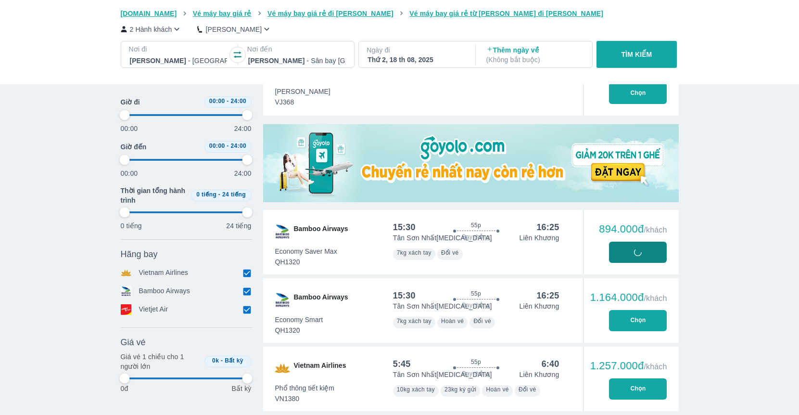
type input "97.9166666666667"
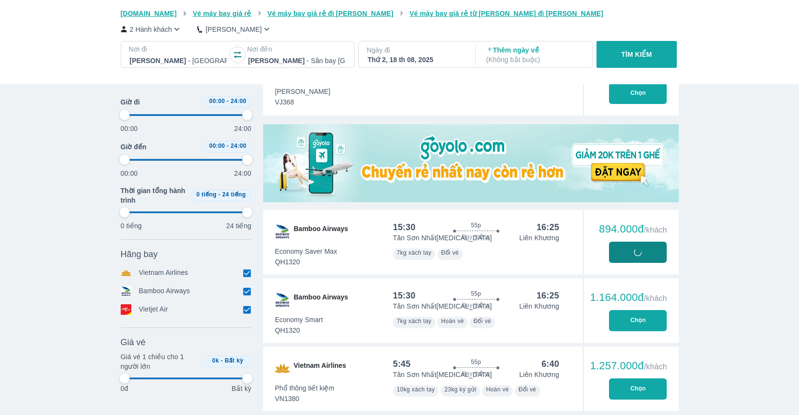
type input "97.9166666666667"
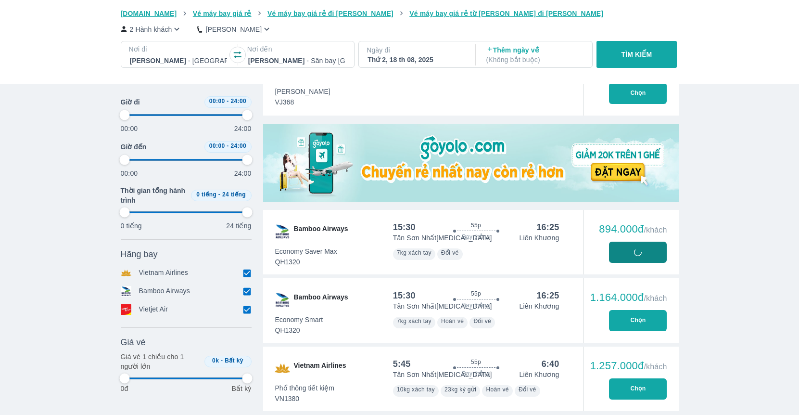
type input "97.9166666666667"
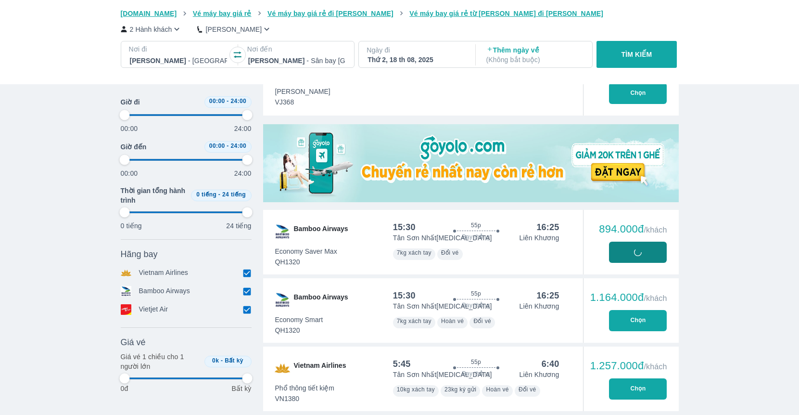
type input "97.9166666666667"
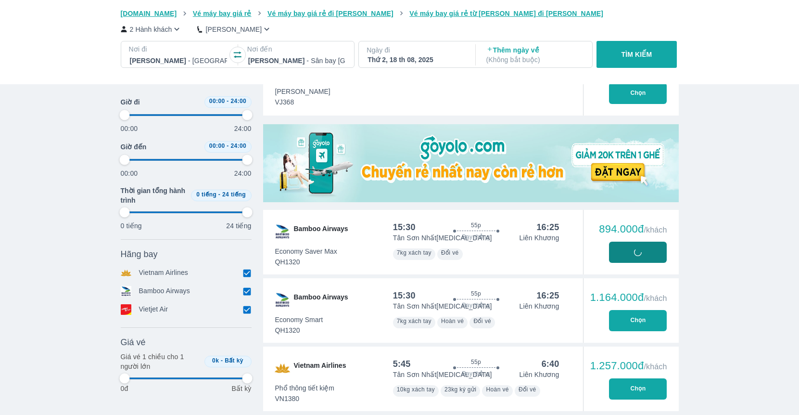
type input "97.9166666666667"
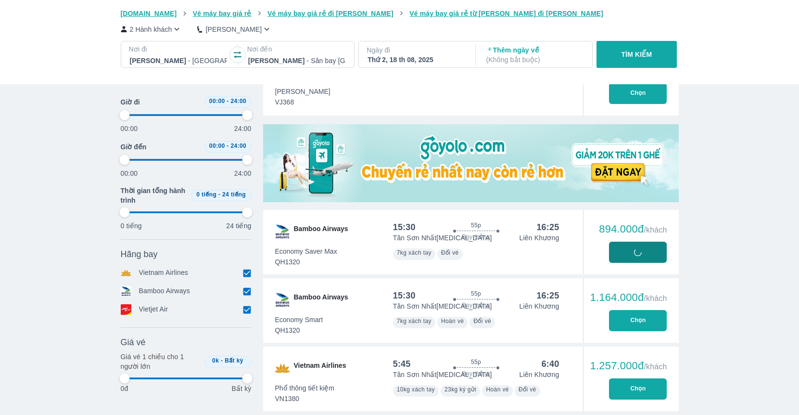
type input "97.9166666666667"
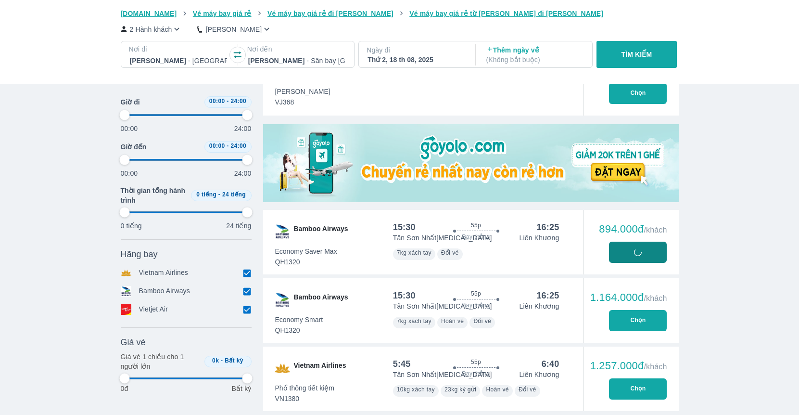
type input "97.9166666666667"
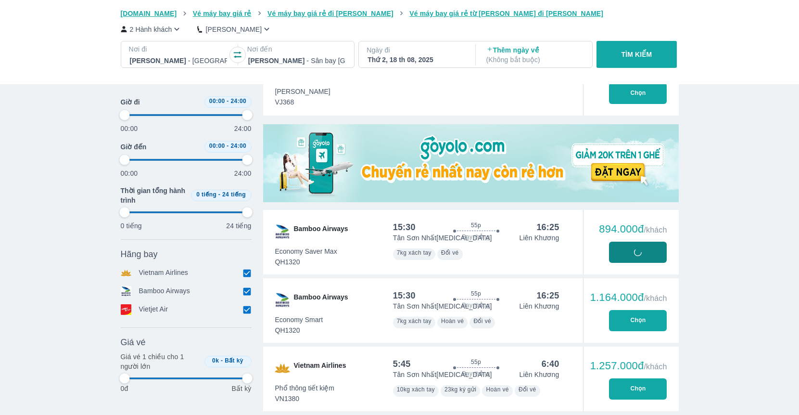
type input "97.9166666666667"
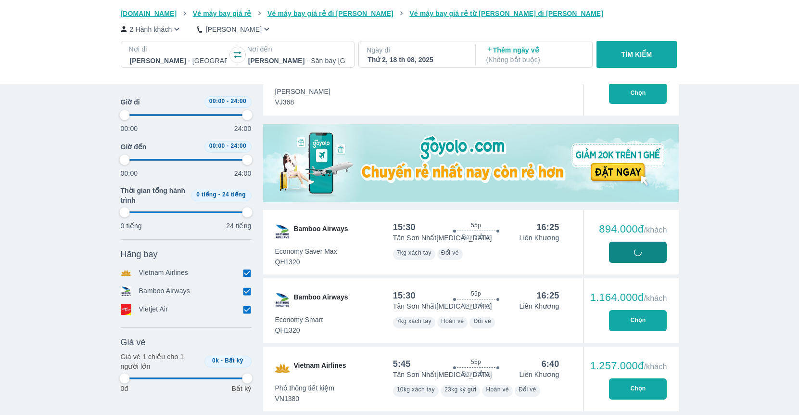
type input "97.9166666666667"
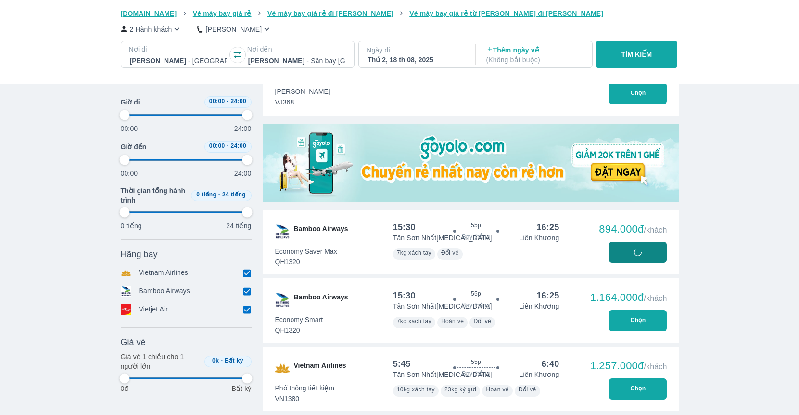
type input "97.9166666666667"
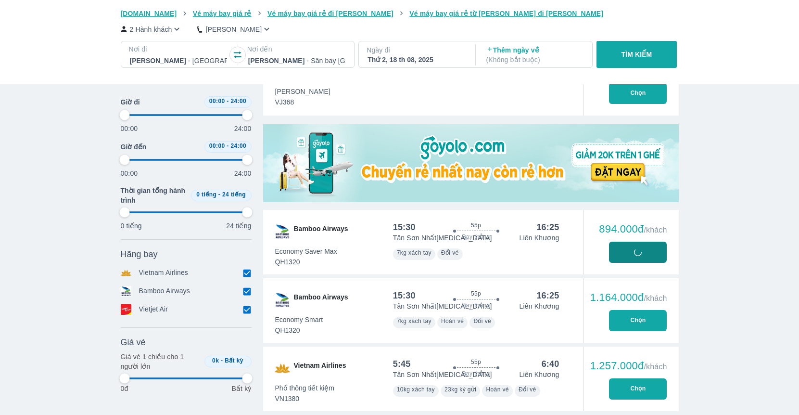
type input "97.9166666666667"
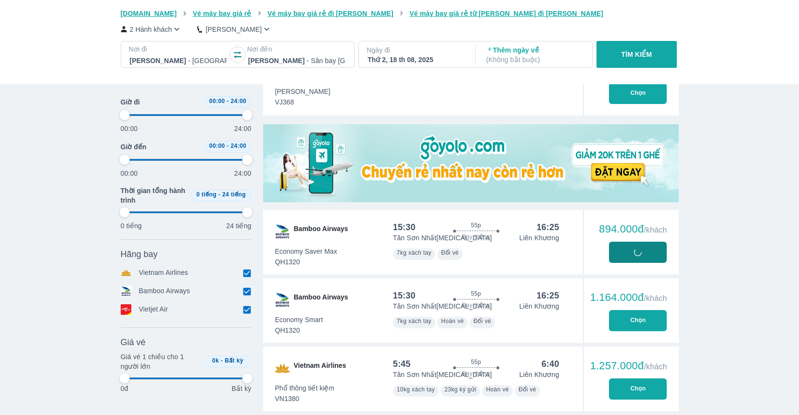
type input "97.9166666666667"
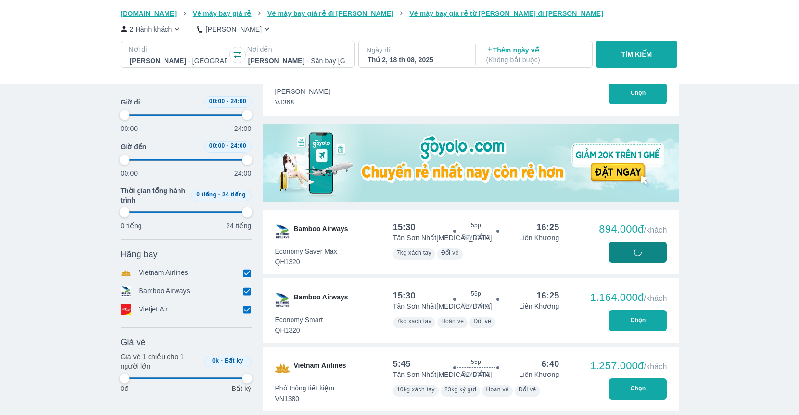
type input "97.9166666666667"
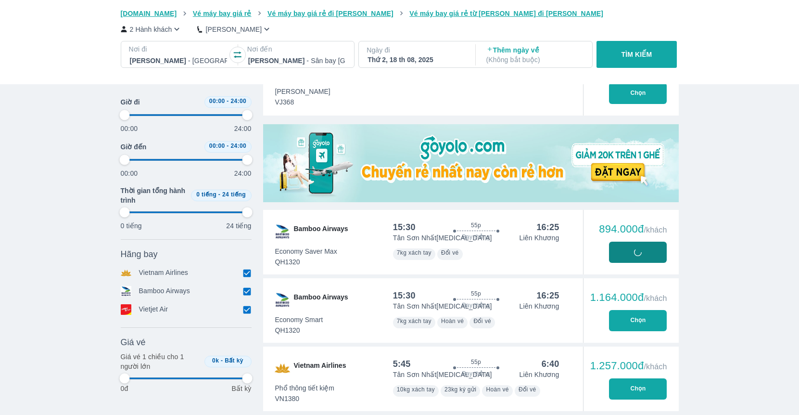
type input "97.9166666666667"
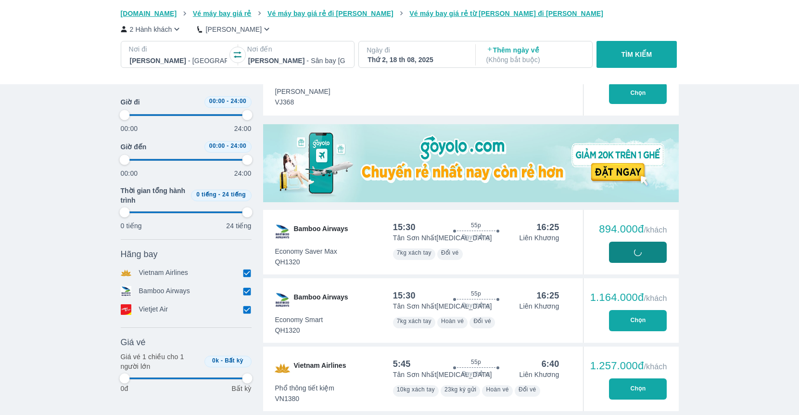
type input "97.9166666666667"
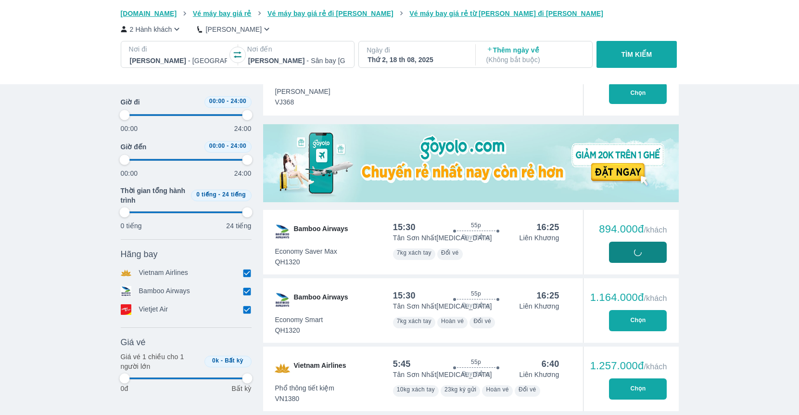
type input "97.9166666666667"
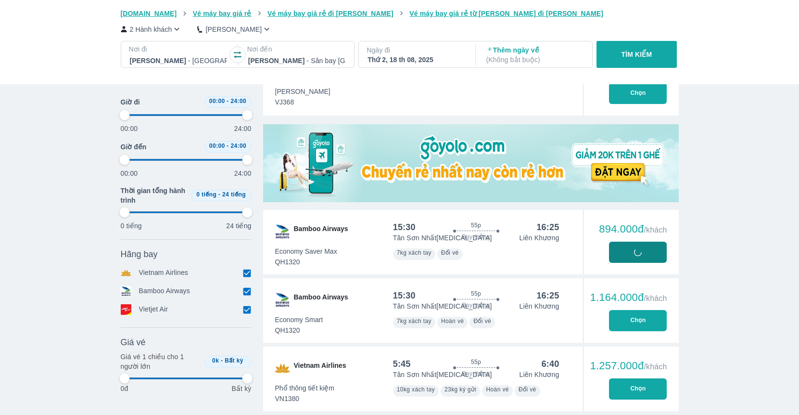
type input "97.9166666666667"
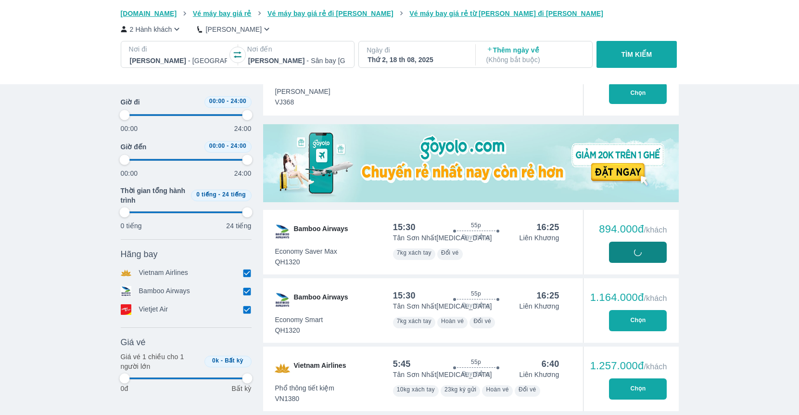
type input "97.9166666666667"
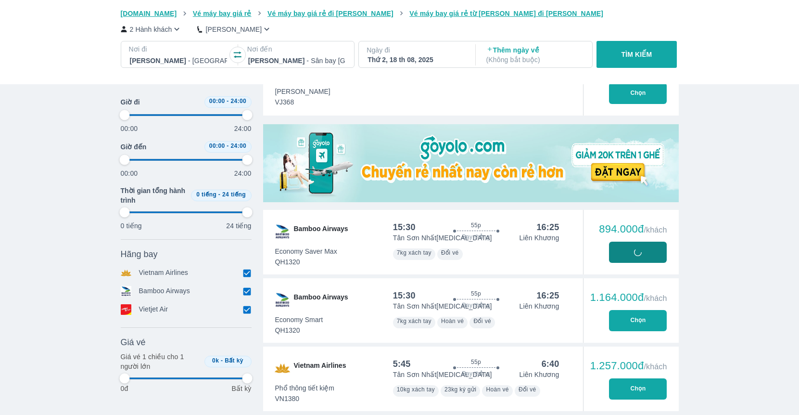
type input "97.9166666666667"
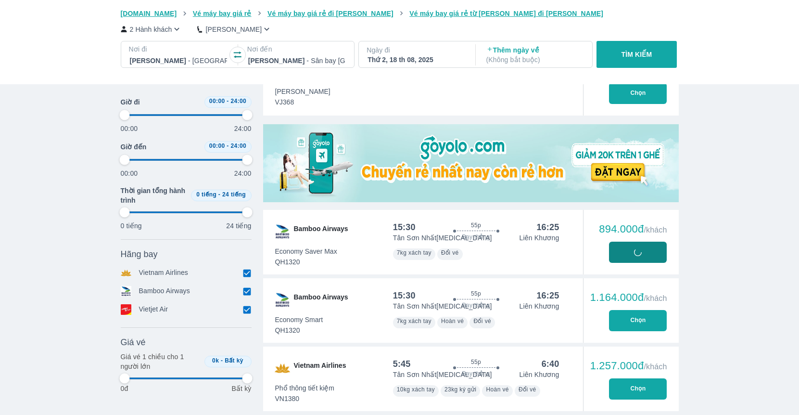
type input "97.9166666666667"
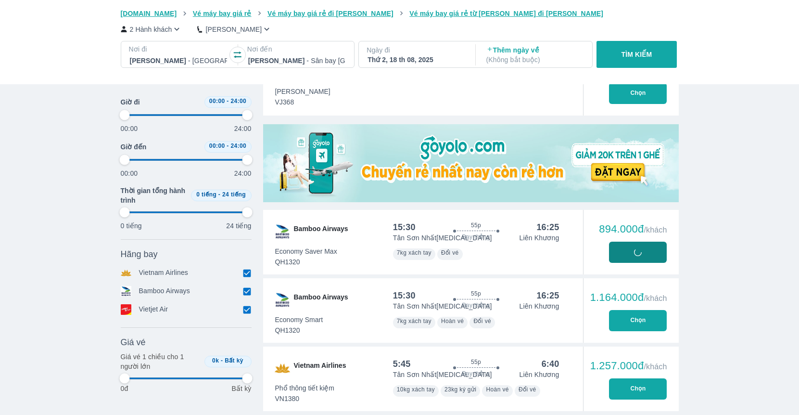
type input "97.9166666666667"
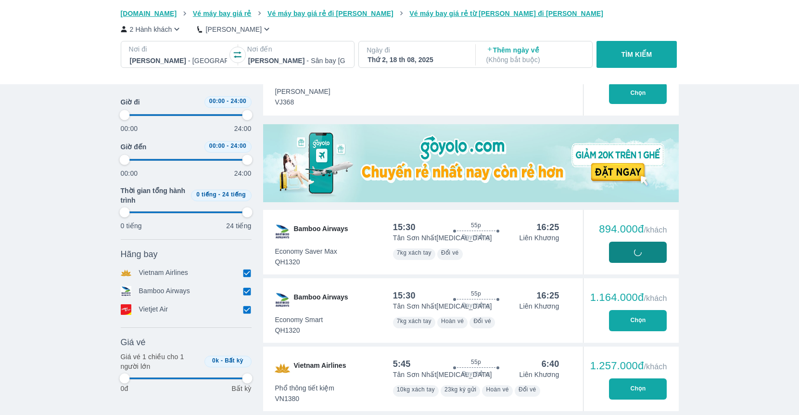
type input "97.9166666666667"
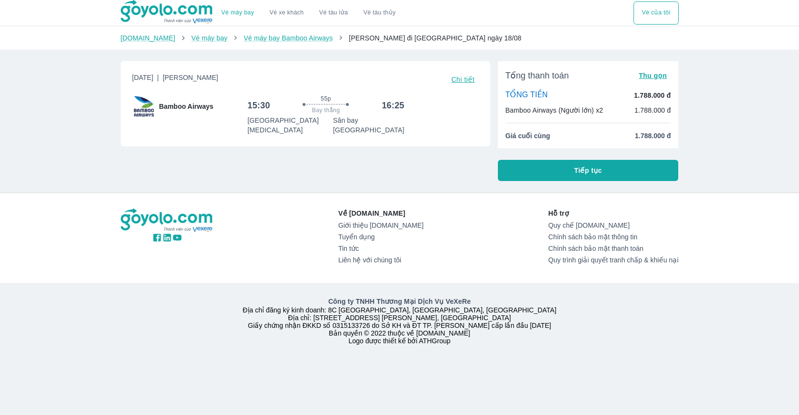
click at [427, 174] on div "[DATE] | Phổ Thông Chi tiết Bamboo Airways 15:30 55p Bay thẳng 16:25 [GEOGRAPHI…" at bounding box center [301, 116] width 377 height 127
click at [463, 82] on span "Chi tiết" at bounding box center [462, 80] width 23 height 8
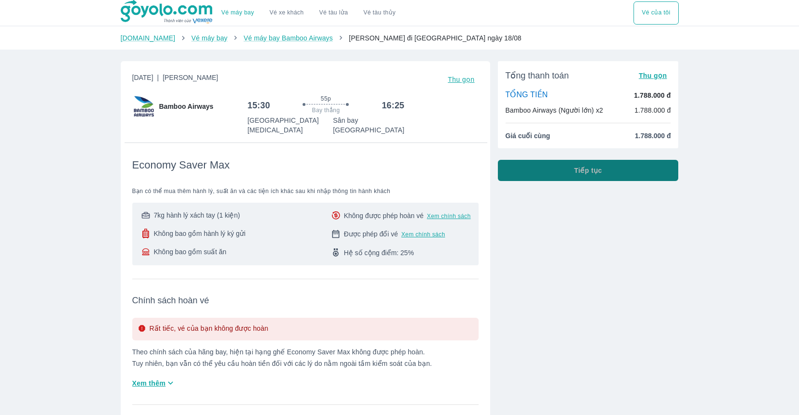
click at [580, 173] on span "Tiếp tục" at bounding box center [588, 170] width 28 height 10
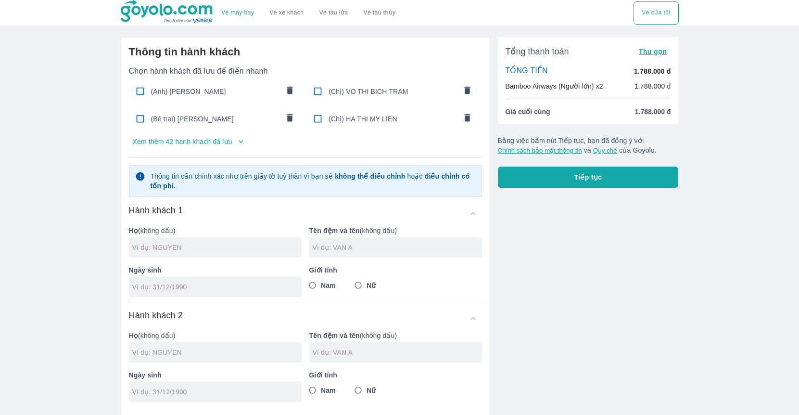
scroll to position [139, 0]
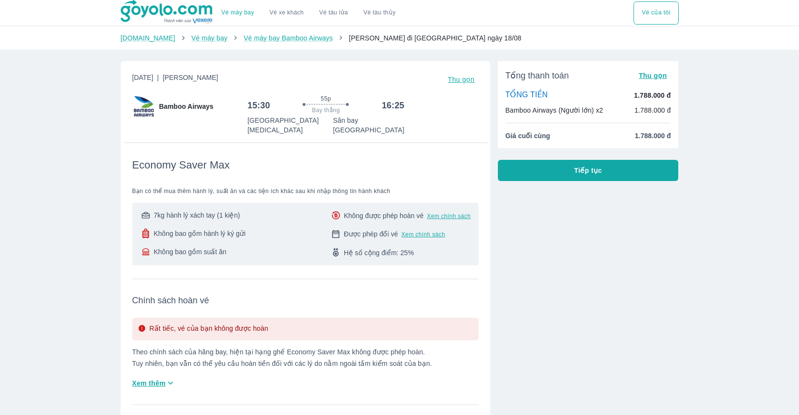
click at [86, 146] on div "Vé máy bay Vé xe khách Vé tàu lửa Vé tàu thủy Vé của tôi [DOMAIN_NAME] Vé máy b…" at bounding box center [399, 365] width 799 height 730
